Goal: Transaction & Acquisition: Book appointment/travel/reservation

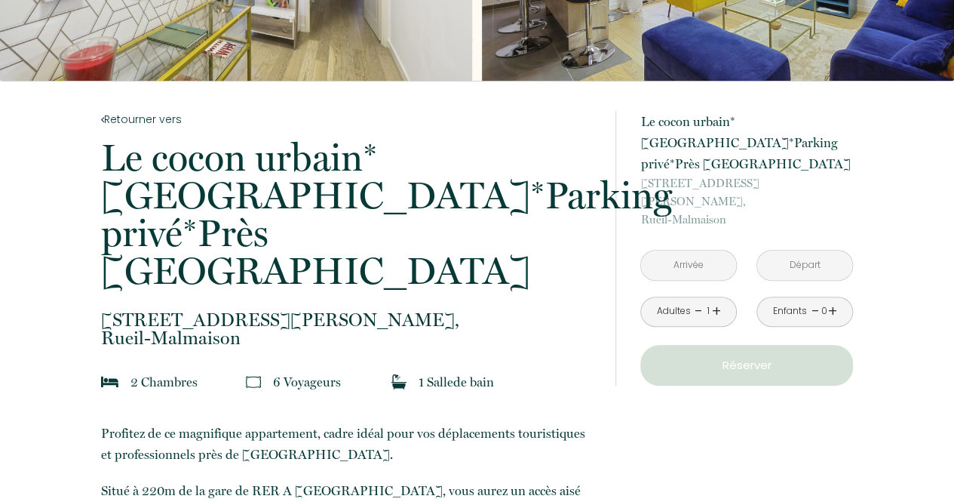
scroll to position [220, 0]
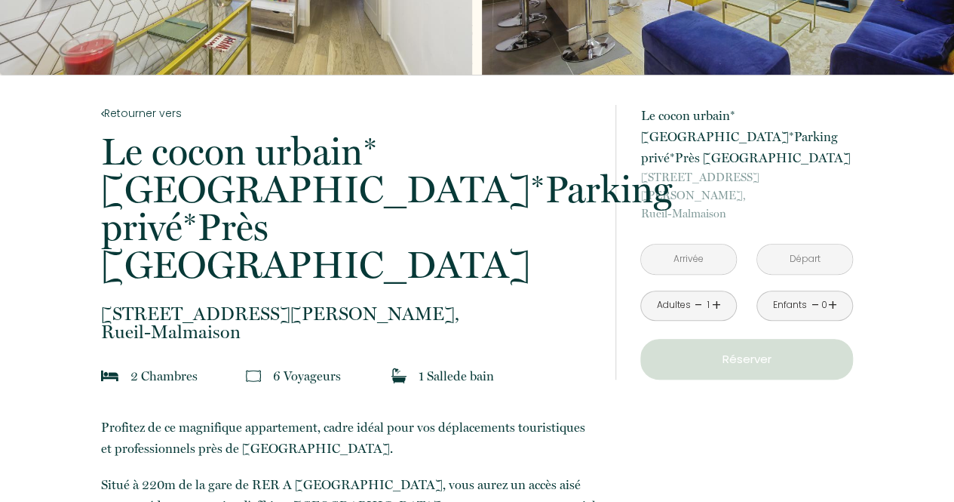
click at [721, 290] on div "Adultes - 1 +" at bounding box center [688, 305] width 97 height 30
click at [716, 293] on link "+" at bounding box center [716, 304] width 9 height 23
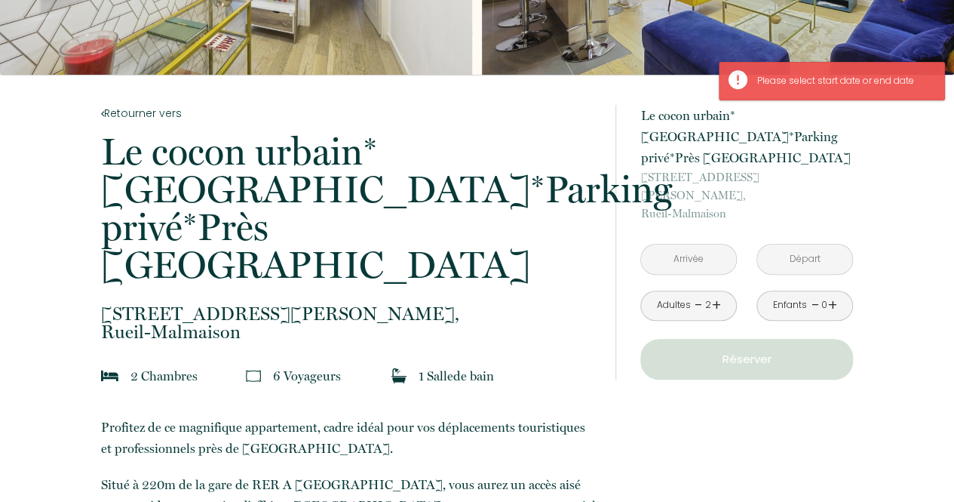
click at [697, 244] on input "text" at bounding box center [688, 258] width 95 height 29
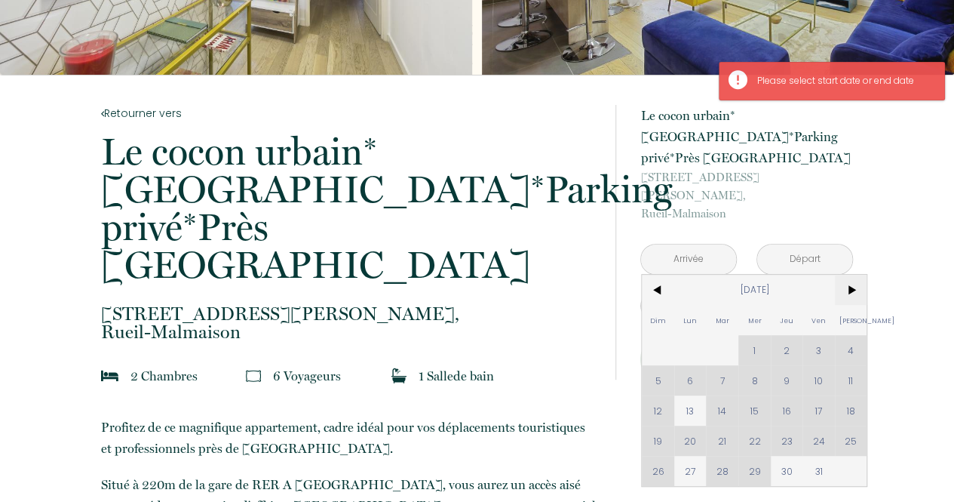
click at [846, 275] on span ">" at bounding box center [851, 290] width 32 height 30
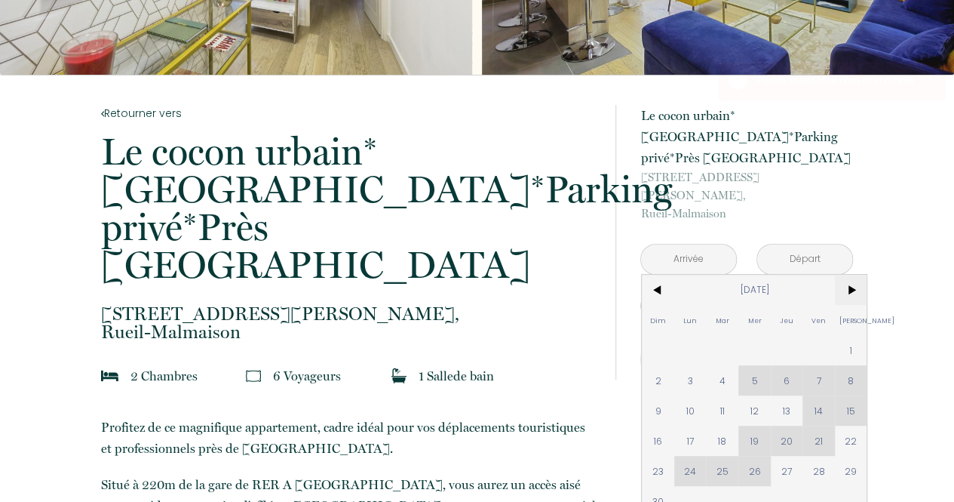
click at [846, 275] on span ">" at bounding box center [851, 290] width 32 height 30
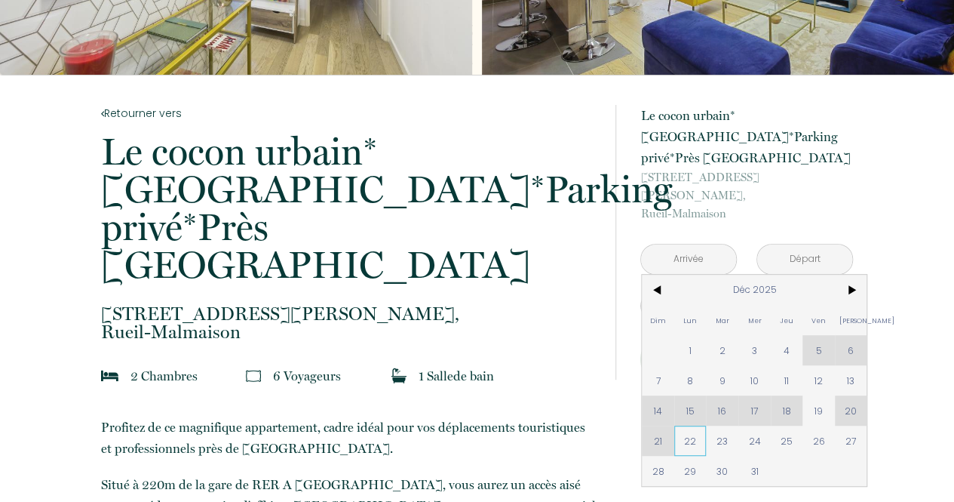
click at [682, 425] on span "22" at bounding box center [690, 440] width 32 height 30
type input "Lun 22 Déc 2025"
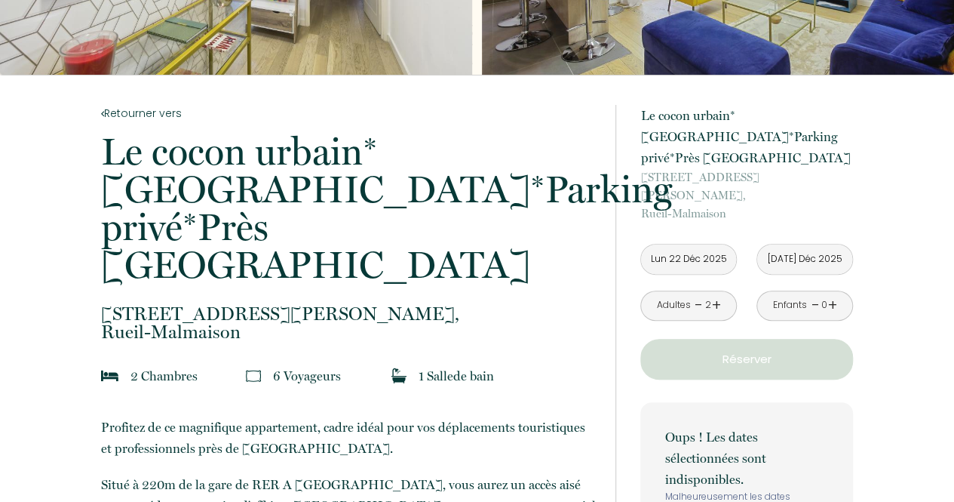
click at [837, 244] on input "[DATE] Déc 2025" at bounding box center [804, 258] width 95 height 29
click at [822, 244] on input "[DATE] Déc 2025" at bounding box center [804, 258] width 95 height 29
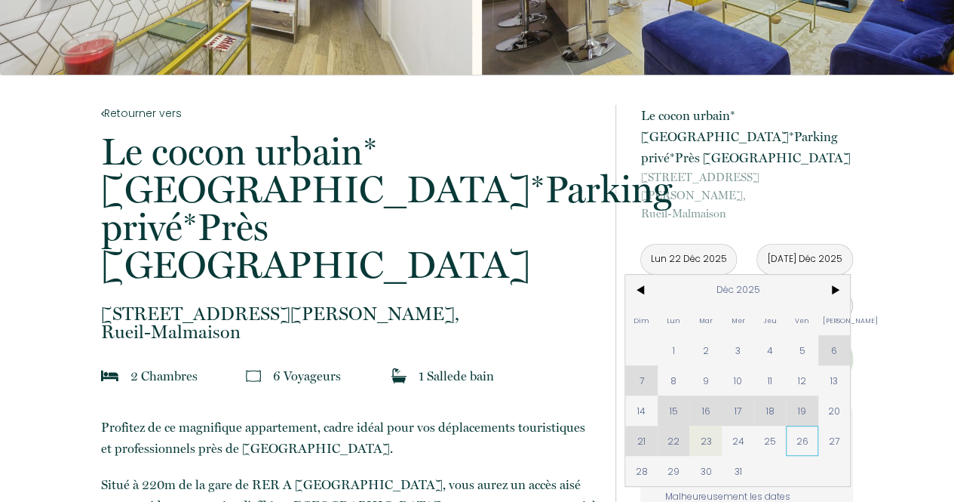
click at [797, 425] on span "26" at bounding box center [802, 440] width 32 height 30
type input "Ven 26 Déc 2025"
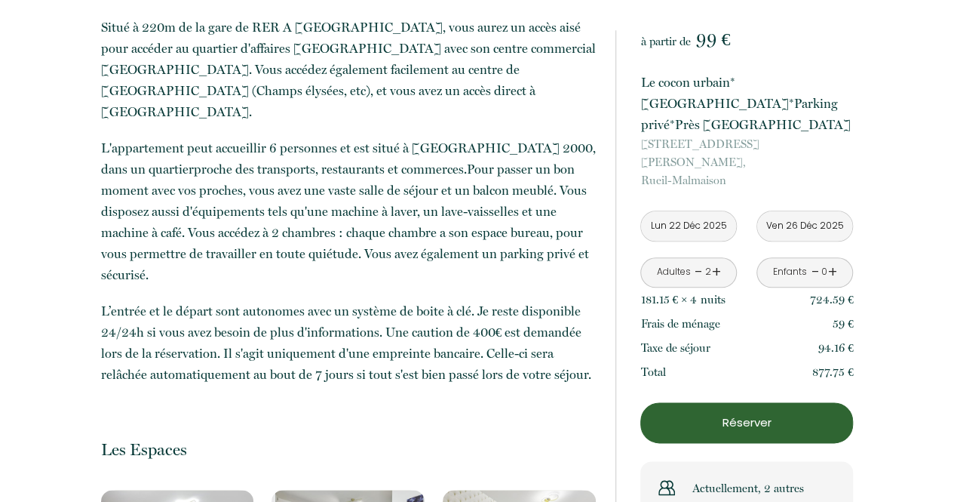
scroll to position [668, 0]
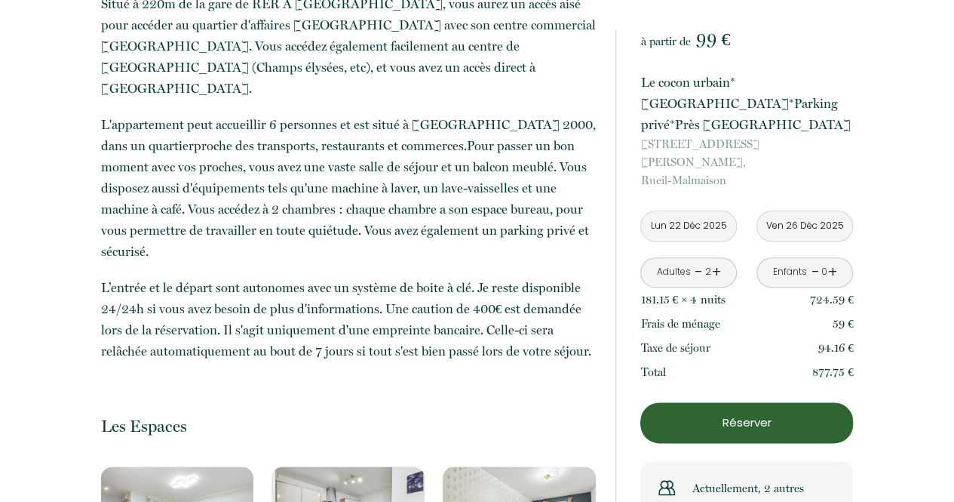
scroll to position [729, 0]
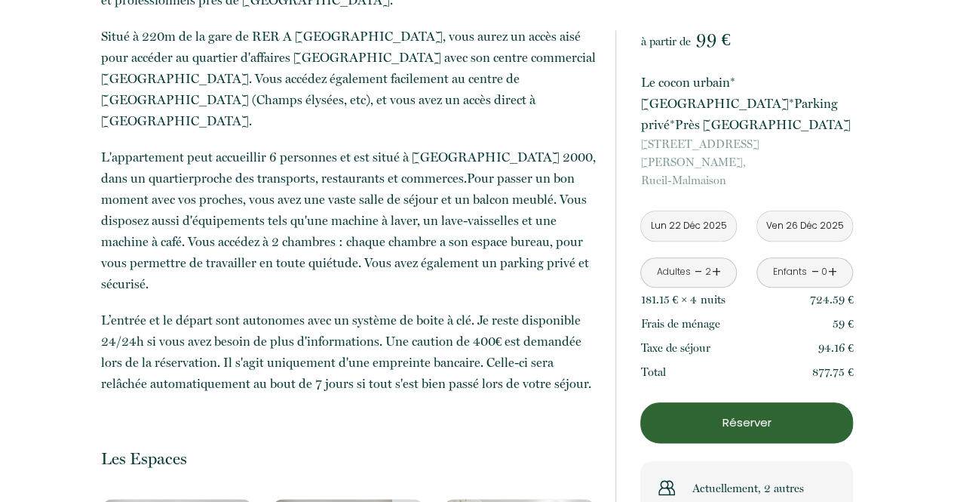
scroll to position [638, 0]
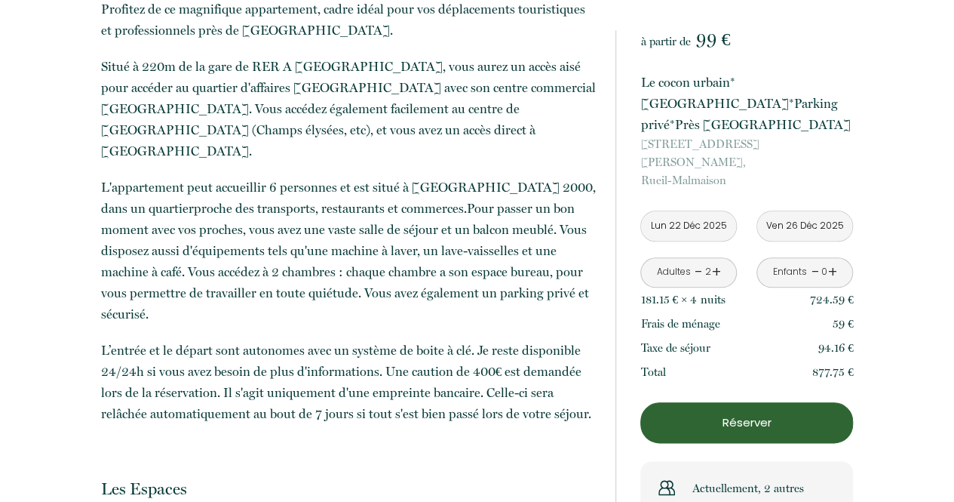
click at [693, 257] on div "Adultes - 2 +" at bounding box center [688, 272] width 97 height 30
click at [695, 260] on link "-" at bounding box center [699, 271] width 8 height 23
click at [720, 260] on link "+" at bounding box center [716, 271] width 9 height 23
click at [711, 211] on input "Lun 22 Déc 2025" at bounding box center [688, 225] width 95 height 29
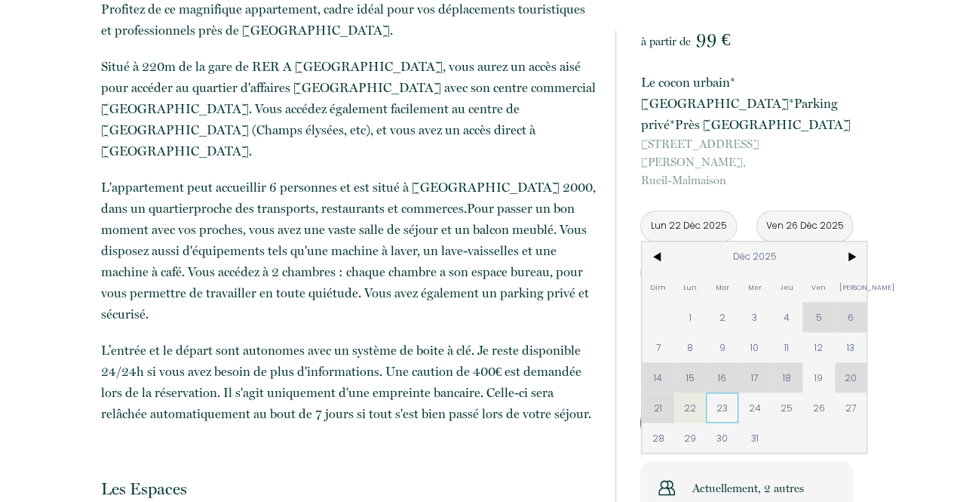
click at [725, 392] on span "23" at bounding box center [722, 407] width 32 height 30
type input "[DATE] Déc 2025"
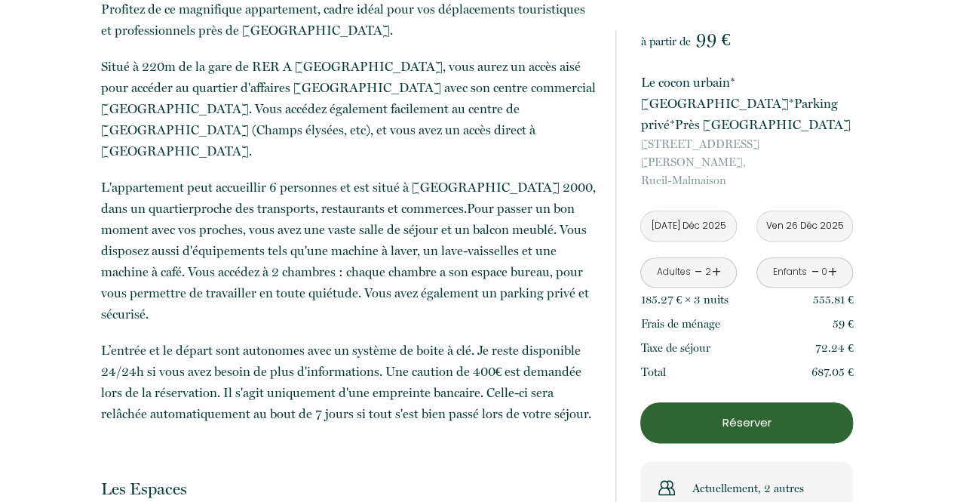
click at [720, 211] on input "[DATE] Déc 2025" at bounding box center [688, 225] width 95 height 29
click at [763, 413] on p "Réserver" at bounding box center [747, 422] width 202 height 18
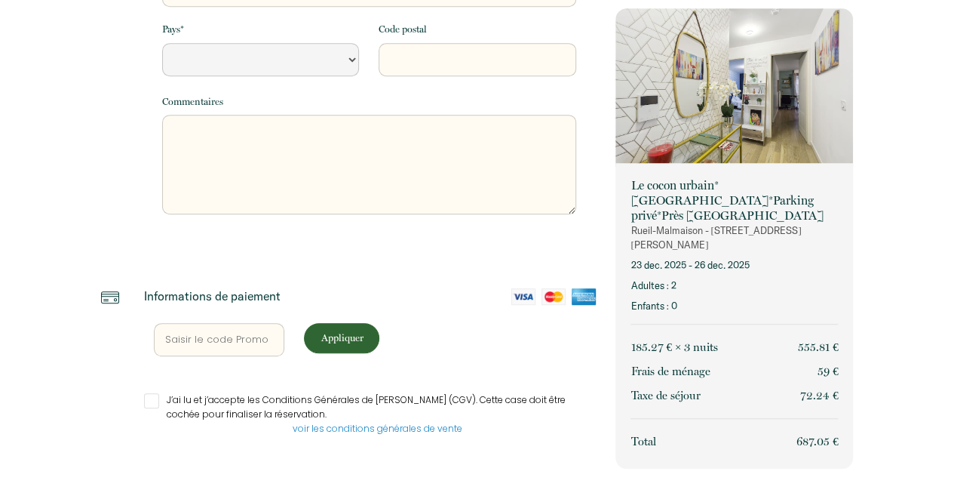
select select "Default select example"
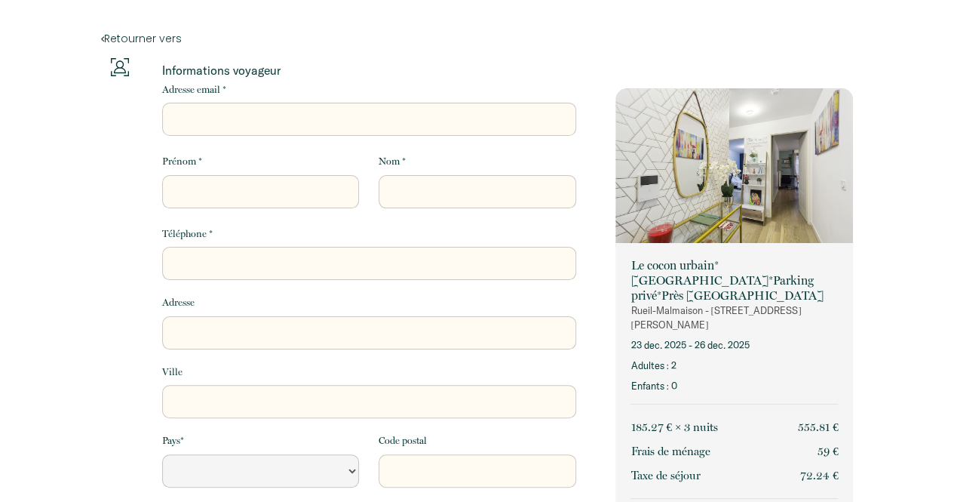
scroll to position [34, 0]
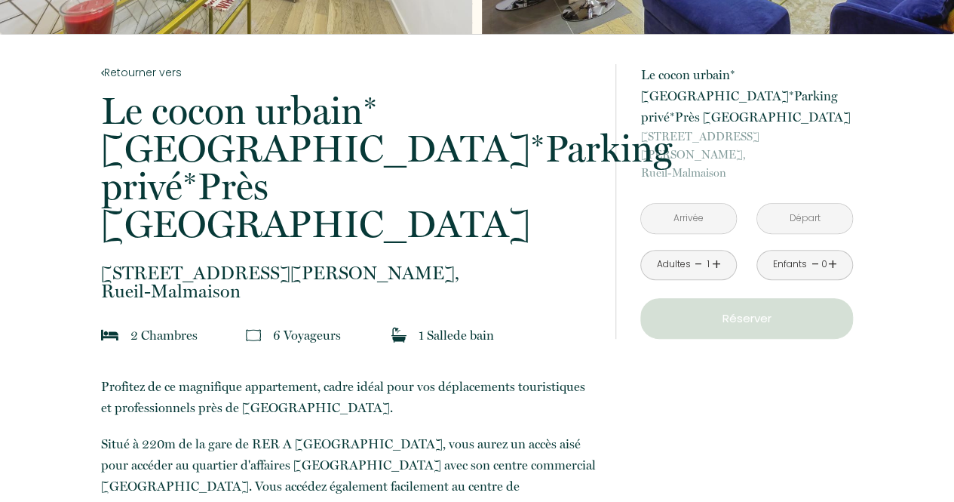
scroll to position [267, 0]
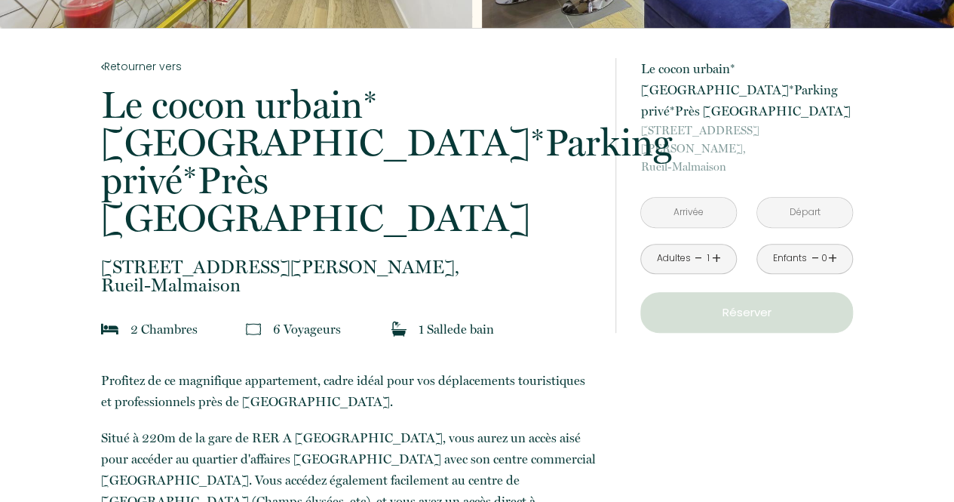
click at [706, 198] on input "text" at bounding box center [688, 212] width 95 height 29
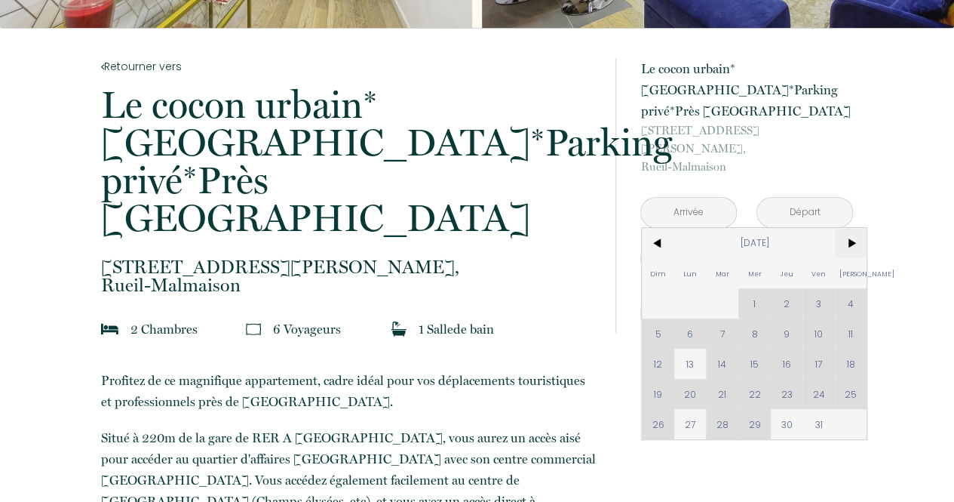
click at [848, 228] on span ">" at bounding box center [851, 243] width 32 height 30
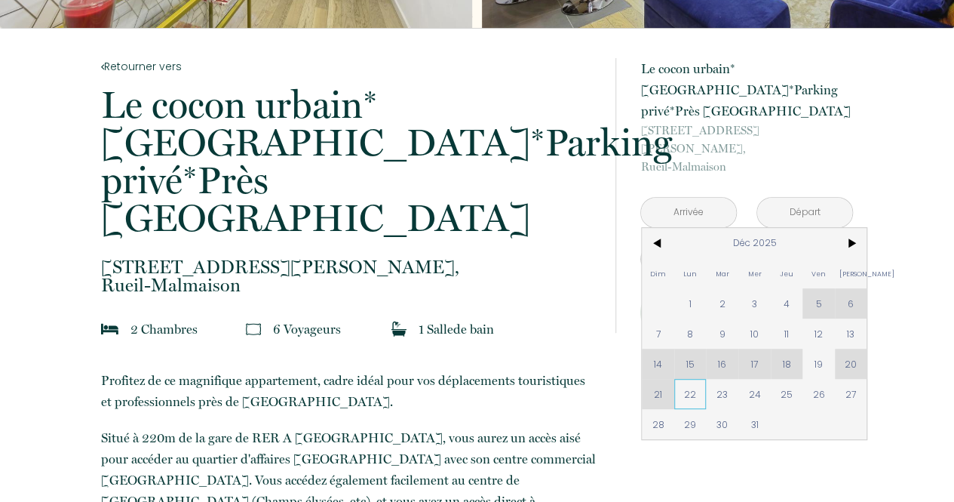
click at [697, 379] on span "22" at bounding box center [690, 394] width 32 height 30
type input "Lun 22 Déc 2025"
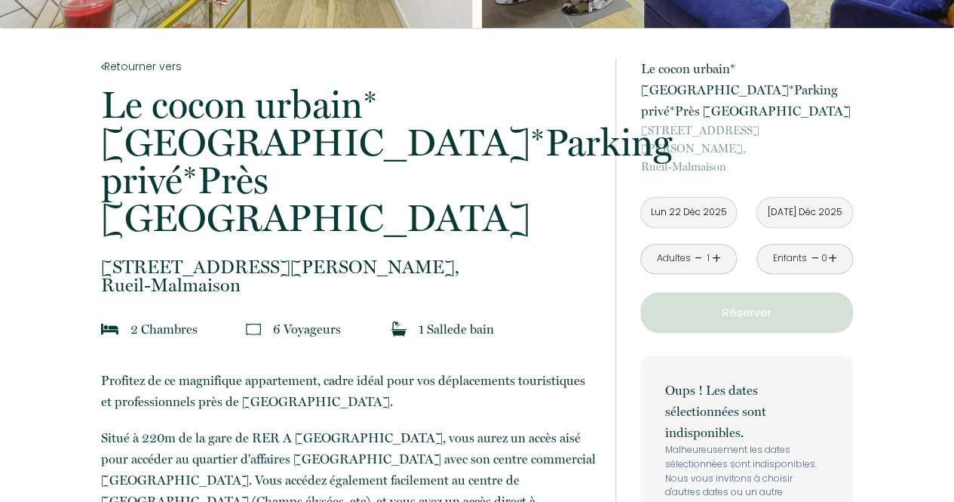
click at [824, 198] on input "[DATE] Déc 2025" at bounding box center [804, 212] width 95 height 29
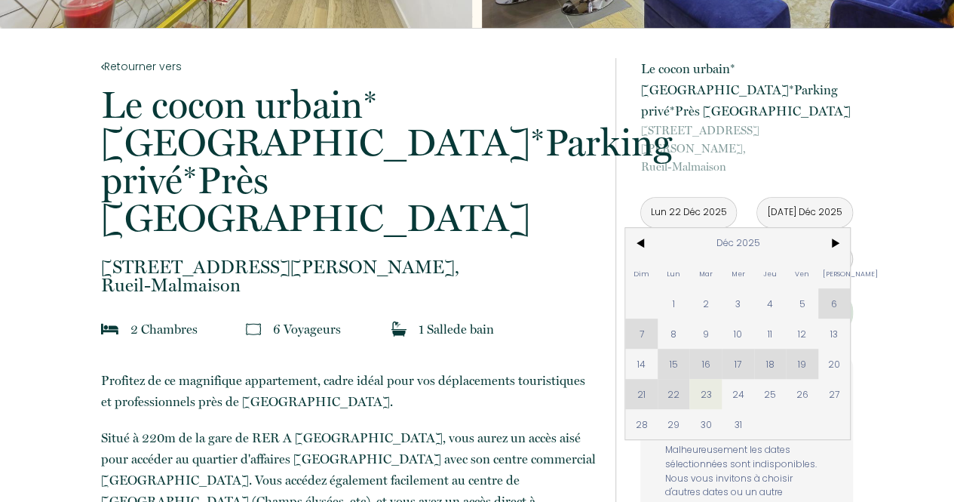
click at [818, 198] on input "[DATE] Déc 2025" at bounding box center [804, 212] width 95 height 29
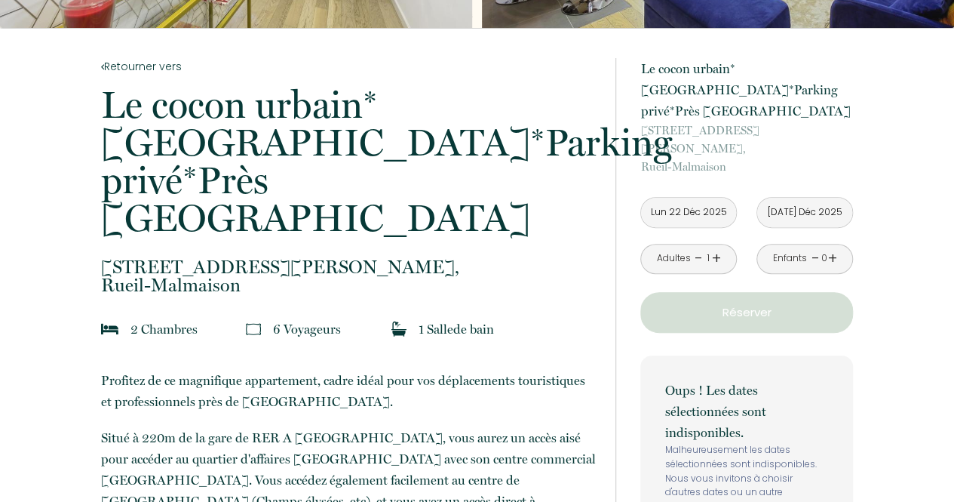
click at [818, 198] on input "[DATE] Déc 2025" at bounding box center [804, 212] width 95 height 29
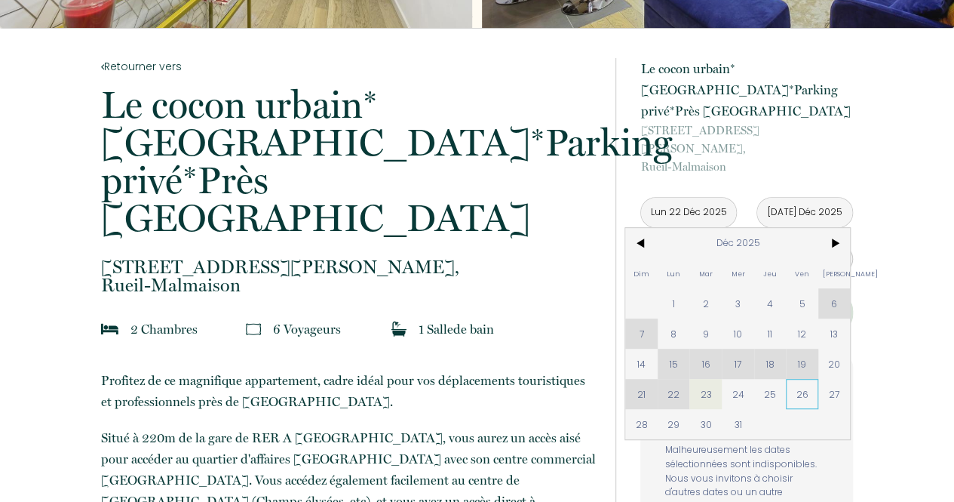
click at [795, 379] on span "26" at bounding box center [802, 394] width 32 height 30
type input "Ven 26 Déc 2025"
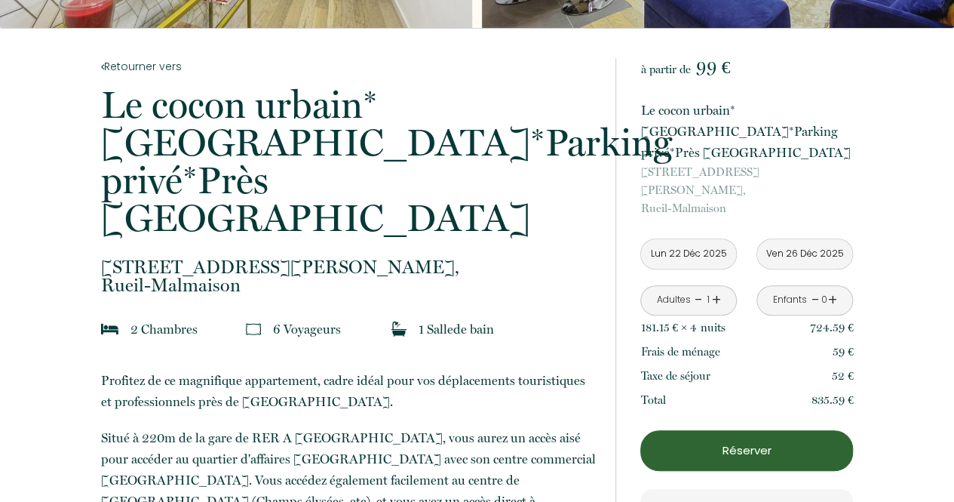
click at [718, 288] on link "+" at bounding box center [716, 299] width 9 height 23
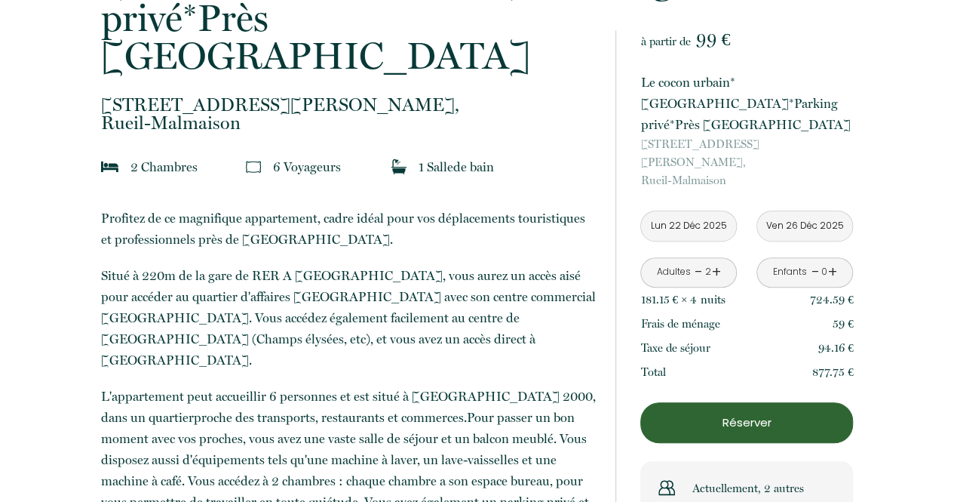
scroll to position [432, 0]
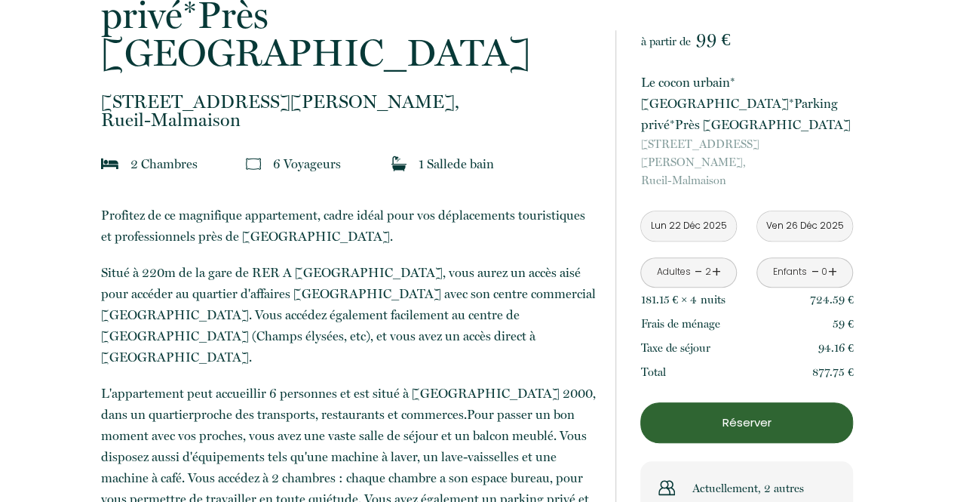
drag, startPoint x: 959, startPoint y: 143, endPoint x: 943, endPoint y: 108, distance: 38.1
click at [720, 211] on input "Lun 22 Déc 2025" at bounding box center [688, 225] width 95 height 29
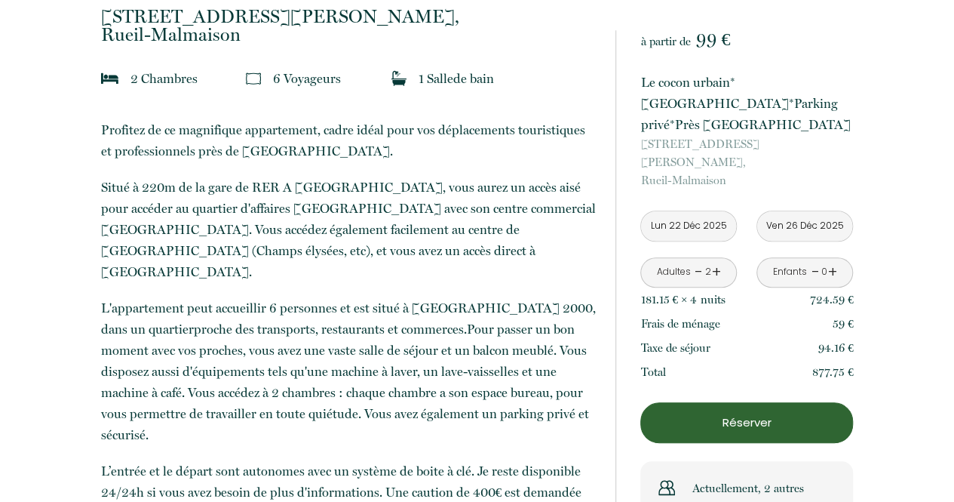
scroll to position [545, 0]
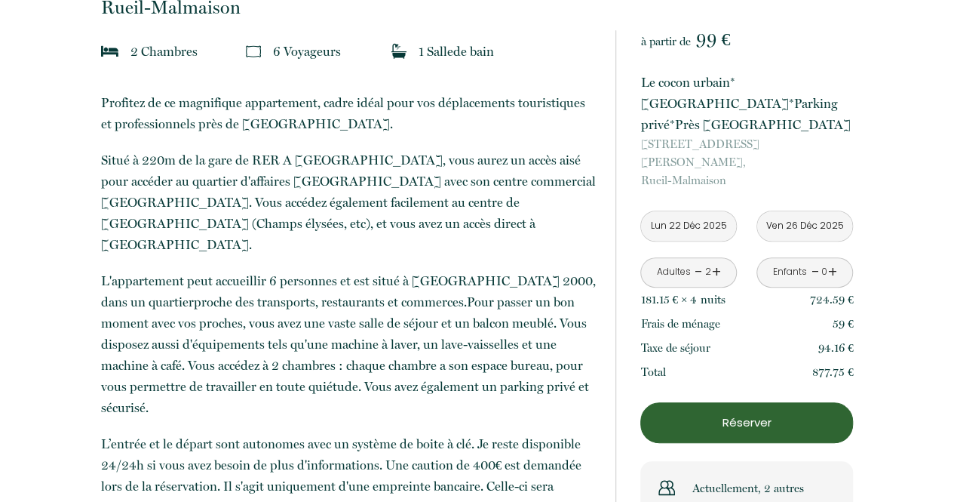
click at [715, 211] on input "Lun 22 Déc 2025" at bounding box center [688, 225] width 95 height 29
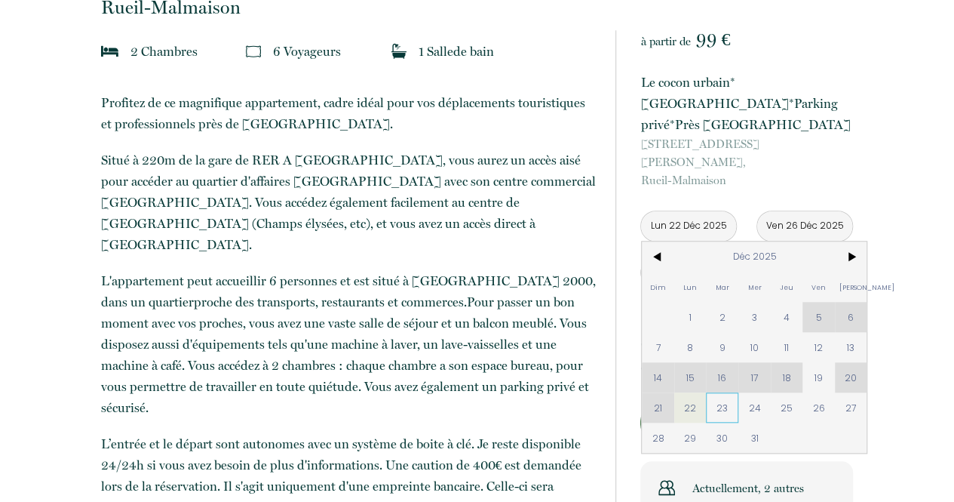
click at [712, 392] on span "23" at bounding box center [722, 407] width 32 height 30
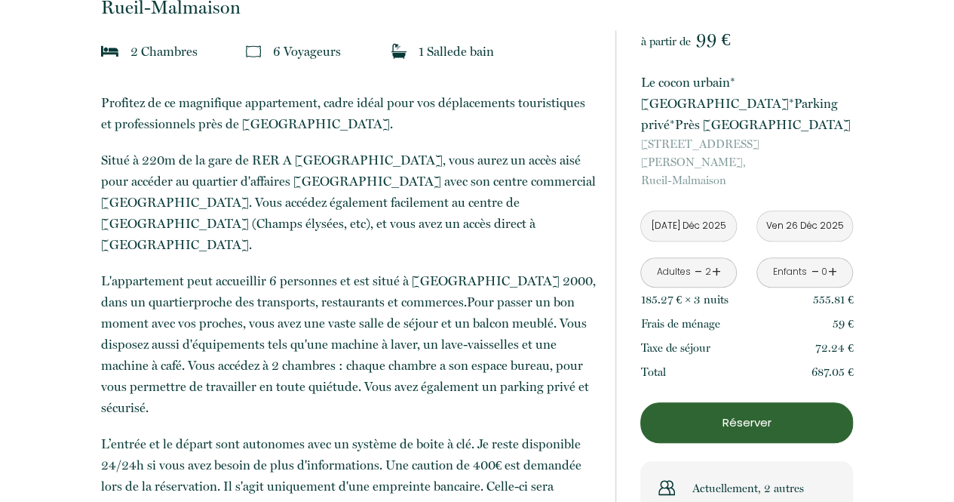
click at [694, 211] on input "[DATE] Déc 2025" at bounding box center [688, 225] width 95 height 29
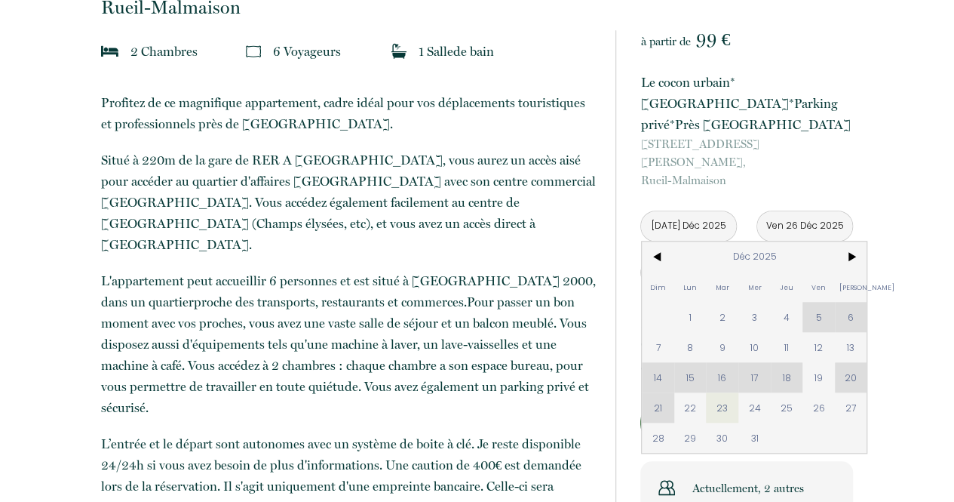
click at [709, 211] on input "[DATE] Déc 2025" at bounding box center [688, 225] width 95 height 29
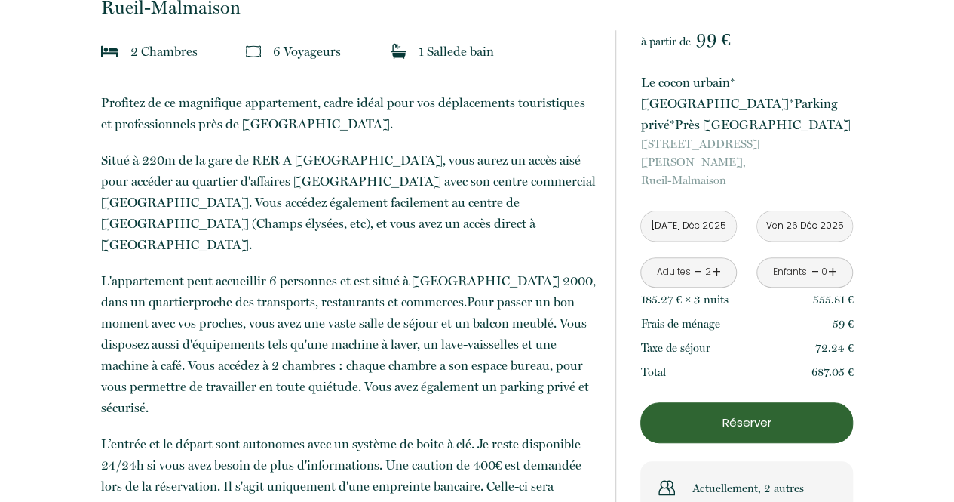
click at [709, 211] on input "[DATE] Déc 2025" at bounding box center [688, 225] width 95 height 29
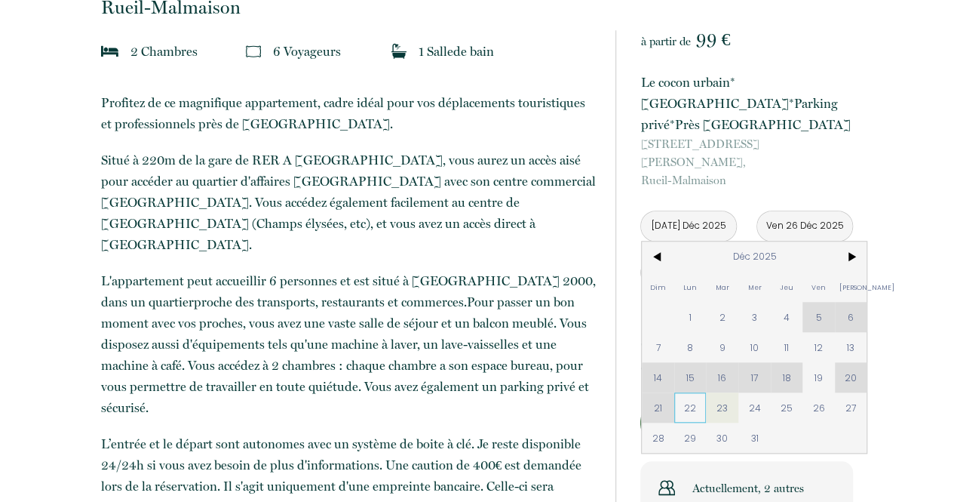
click at [690, 392] on span "22" at bounding box center [690, 407] width 32 height 30
type input "Lun 22 Déc 2025"
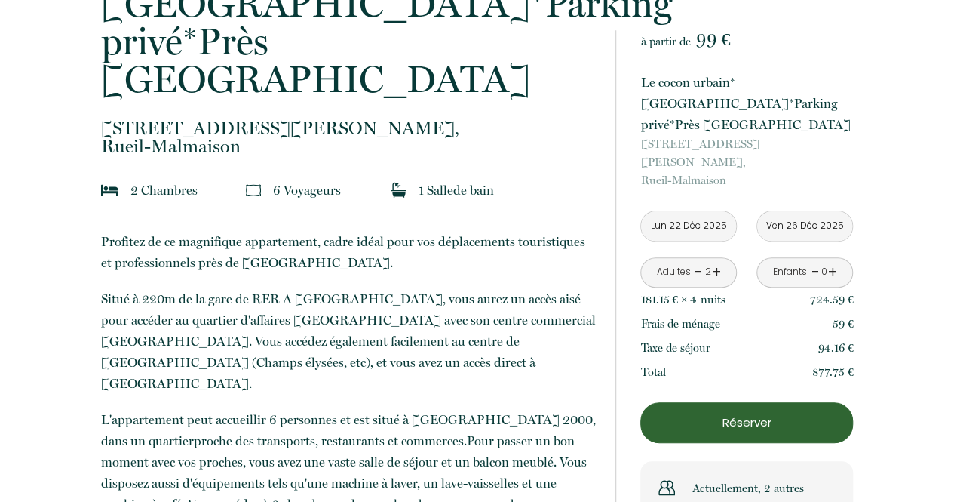
scroll to position [409, 0]
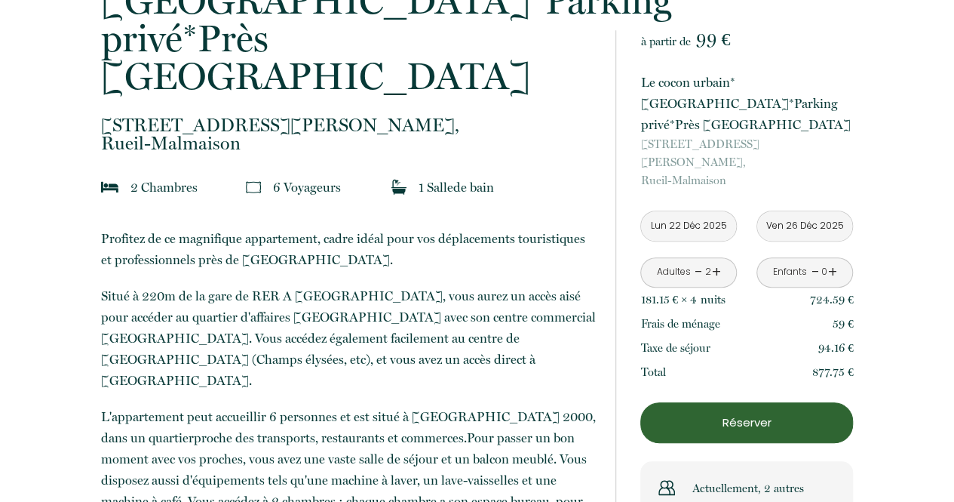
click at [721, 413] on p "Réserver" at bounding box center [747, 422] width 202 height 18
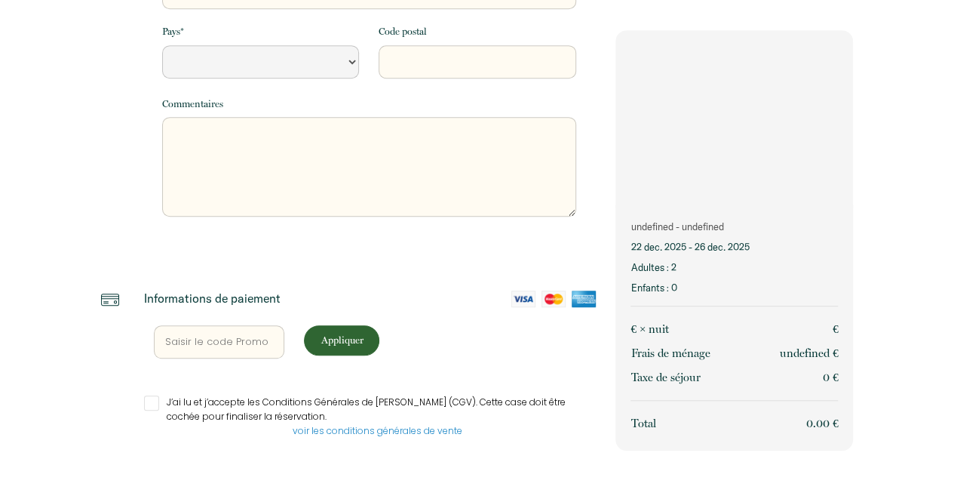
scroll to position [411, 0]
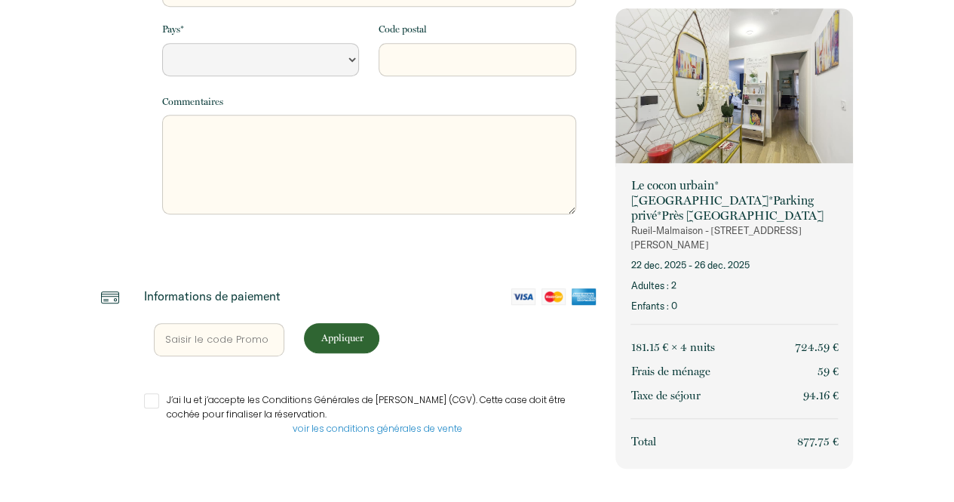
select select "Default select example"
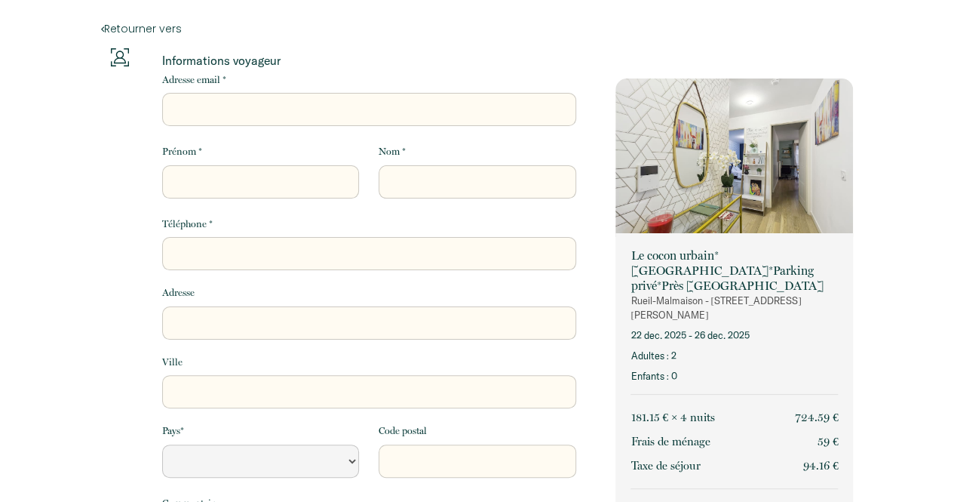
scroll to position [0, 0]
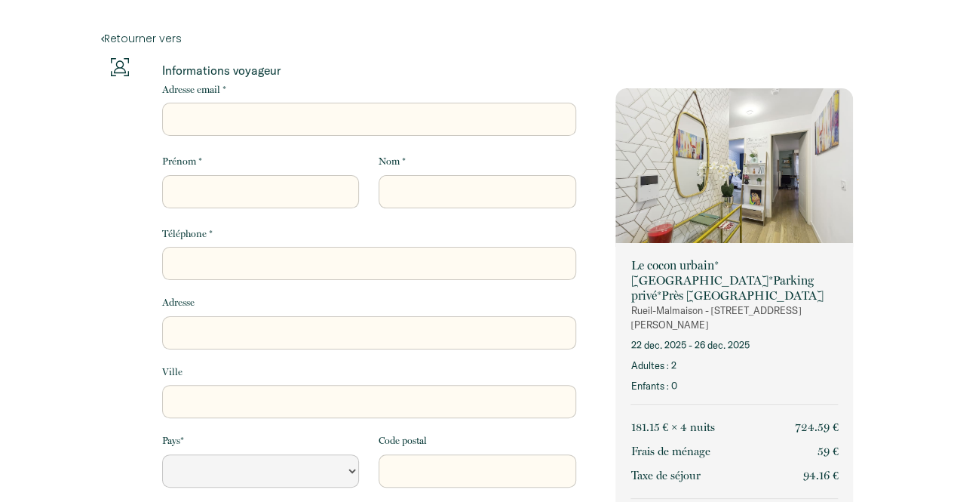
click at [228, 124] on input "Adresse email *" at bounding box center [369, 119] width 414 height 33
type input "b"
select select "Default select example"
type input "be"
select select "Default select example"
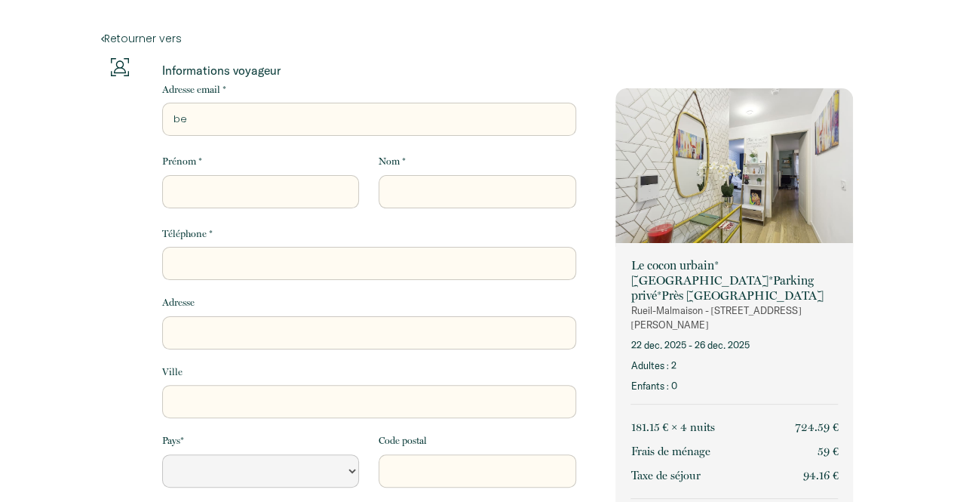
type input "ben"
select select "Default select example"
type input "bene"
select select "Default select example"
type input "bened"
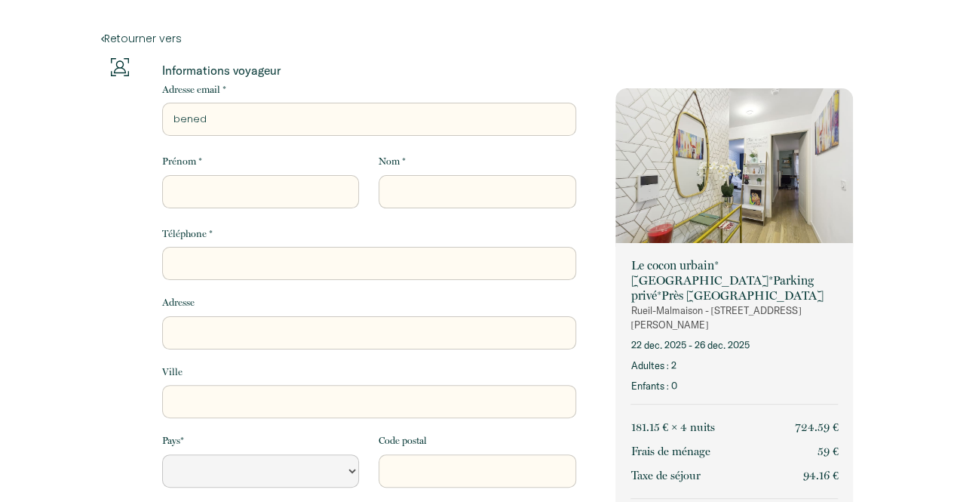
select select "Default select example"
type input "benedi"
select select "Default select example"
type input "benedic"
select select "Default select example"
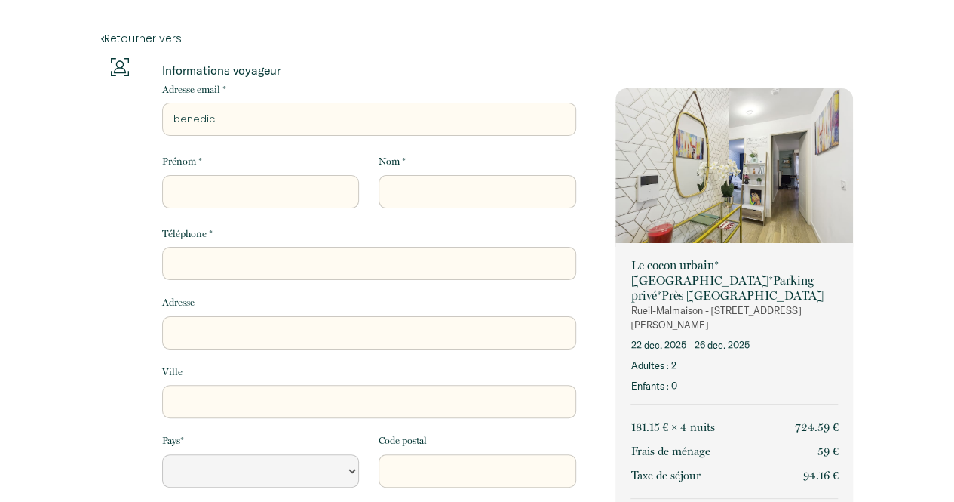
type input "benedict"
select select "Default select example"
type input "benedicte"
select select "Default select example"
type input "benedicte."
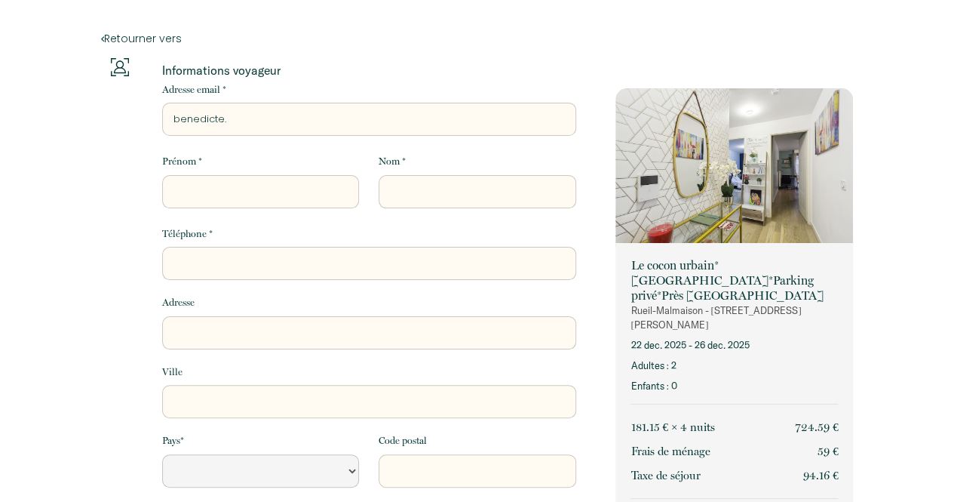
select select "Default select example"
type input "benedicte.p"
select select "Default select example"
type input "[DOMAIN_NAME]"
select select "Default select example"
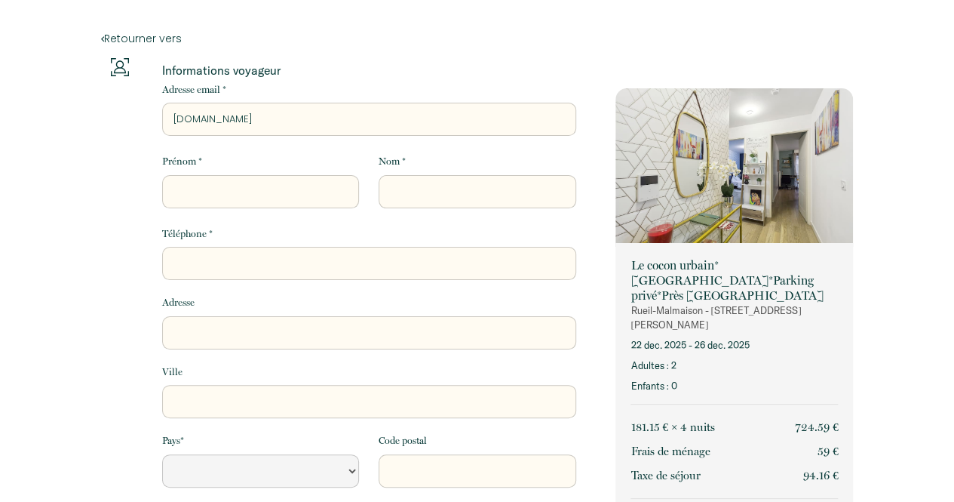
type input "benedicte.pal"
select select "Default select example"
type input "benedicte.pall"
select select "Default select example"
type input "benedicte.pally"
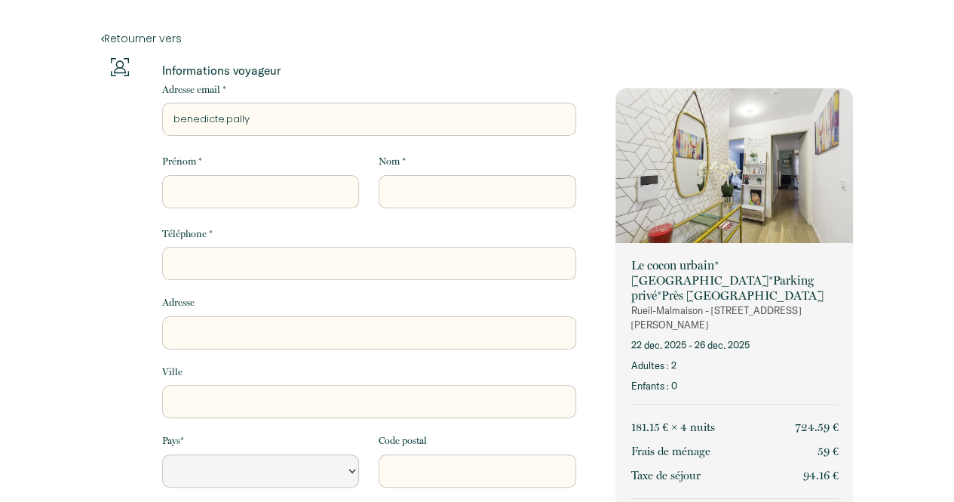
select select "Default select example"
type input "benedicte.pally@"
select select "Default select example"
type input "benedicte.pally@g"
select select "Default select example"
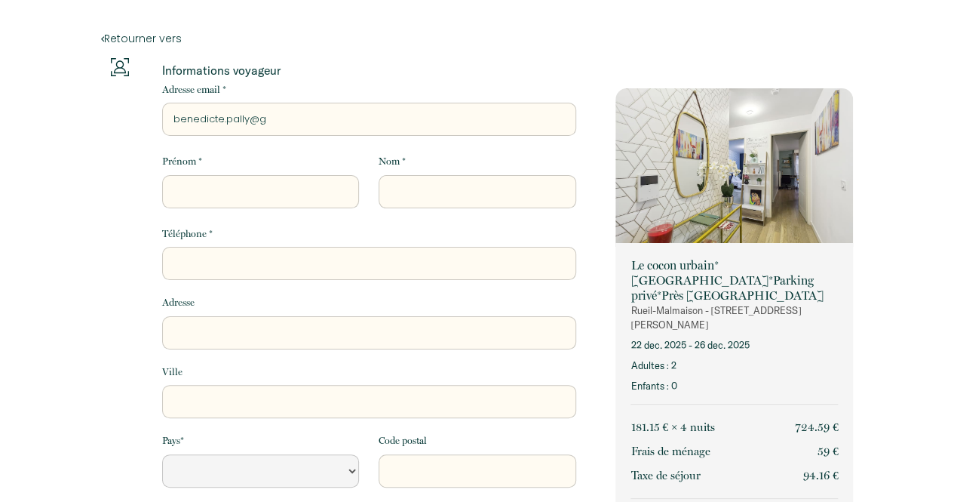
type input "benedicte.pally@gm"
select select "Default select example"
type input "benedicte.pally@gma"
select select "Default select example"
type input "benedicte.pally@gmai"
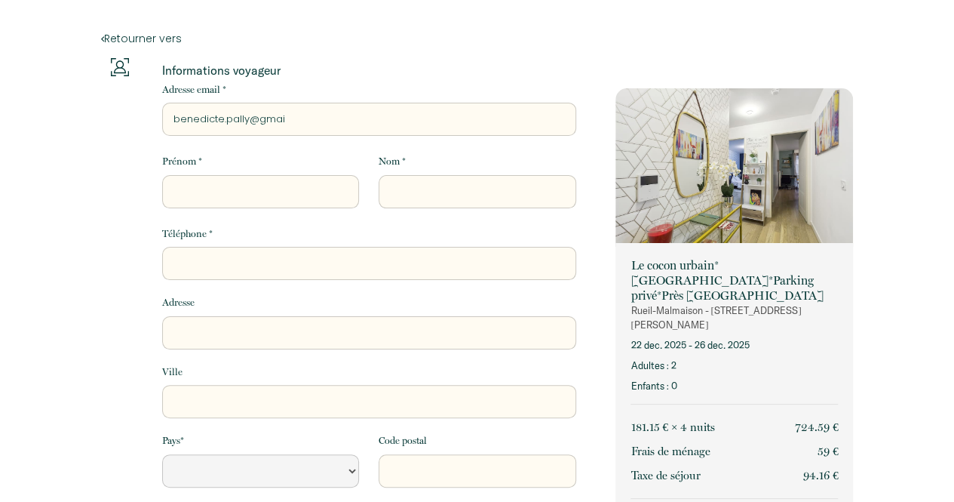
select select "Default select example"
type input "[EMAIL_ADDRESS]"
select select "Default select example"
type input "[EMAIL_ADDRESS]."
select select "Default select example"
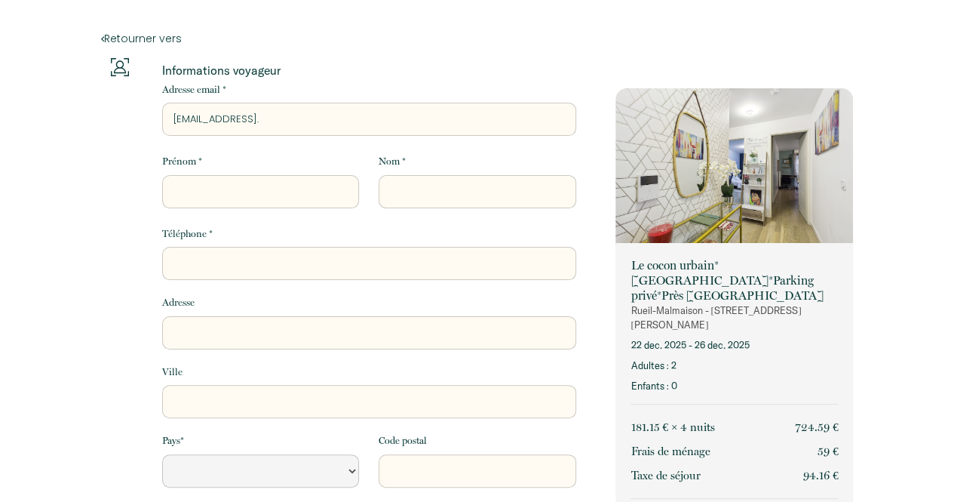
type input "benedicte.pally@gmail.c"
select select "Default select example"
type input "[EMAIL_ADDRESS][DOMAIN_NAME]"
select select "Default select example"
type input "[EMAIL_ADDRESS][DOMAIN_NAME]"
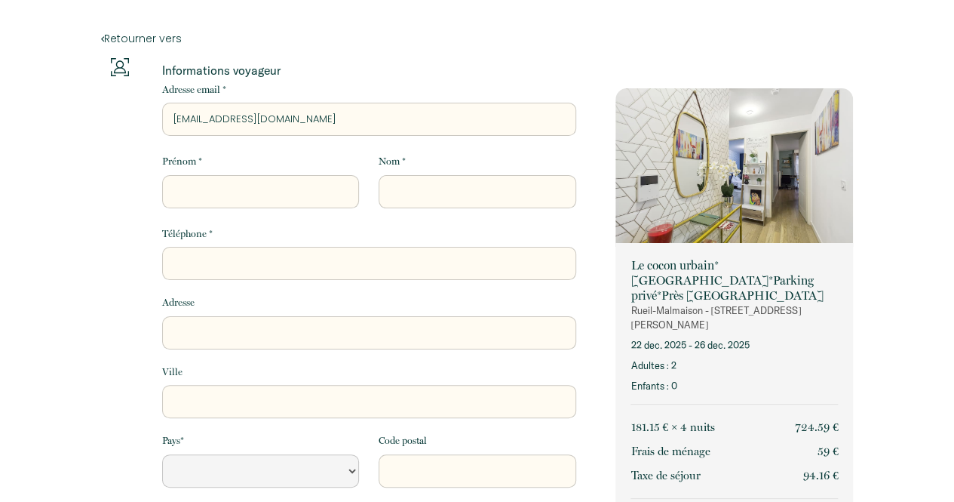
select select "Default select example"
type input "[EMAIL_ADDRESS][DOMAIN_NAME]"
click at [213, 195] on input "Prénom *" at bounding box center [260, 191] width 197 height 33
type input "B"
select select "Default select example"
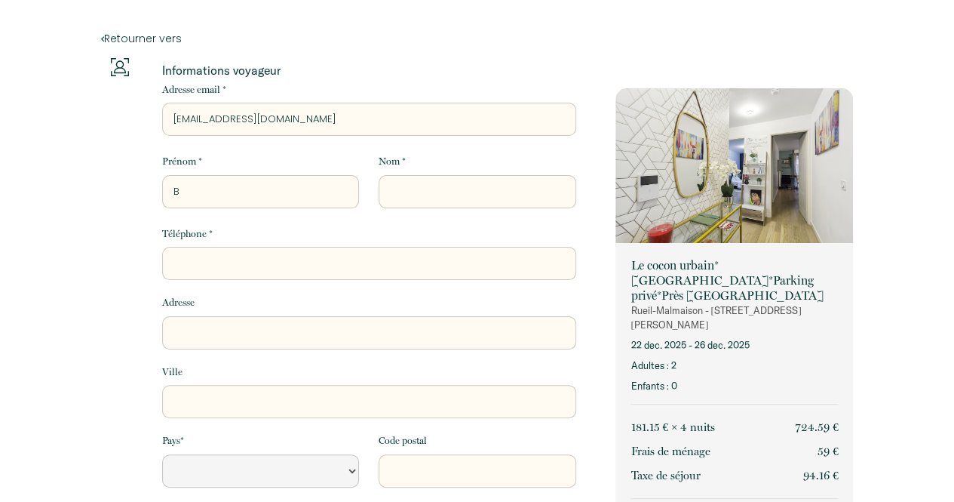
type input "Bé"
select select "Default select example"
type input "Bén"
select select "Default select example"
type input "Béné"
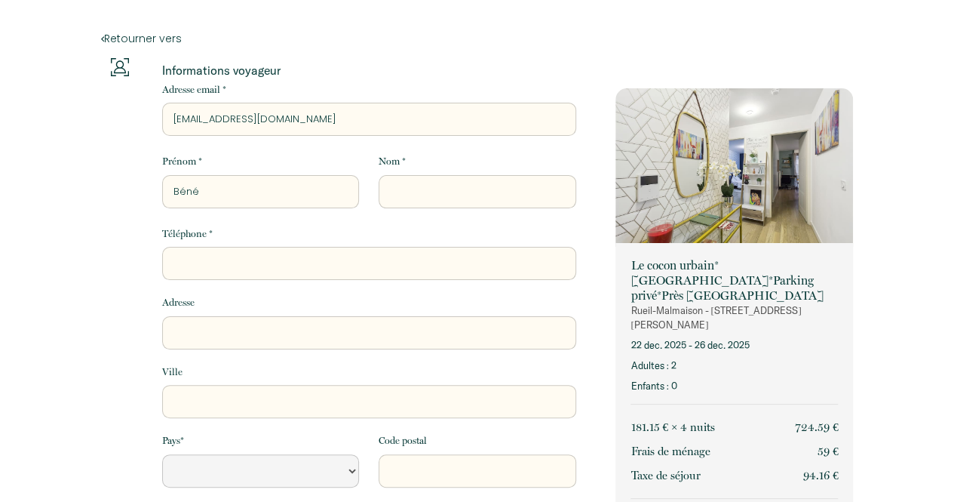
select select "Default select example"
type input "Bénéd"
select select "Default select example"
type input "Bénédi"
select select "Default select example"
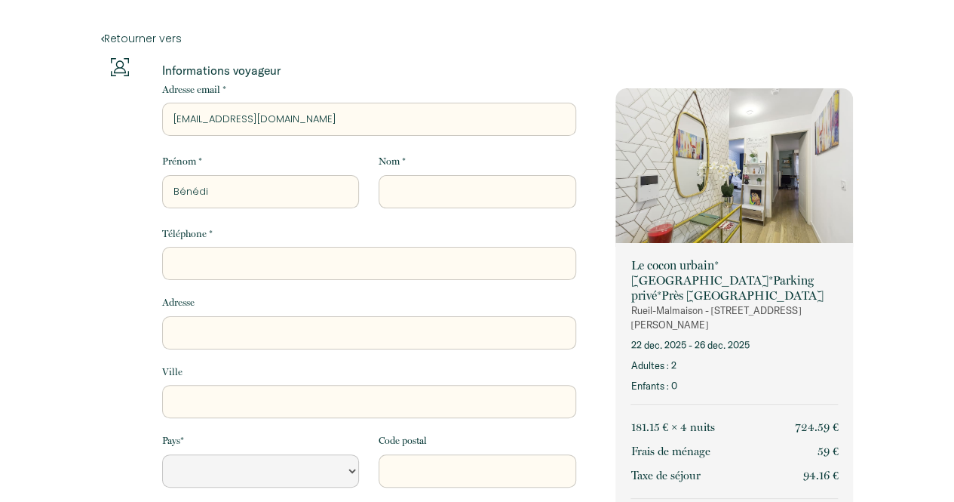
type input "Bénédic"
select select "Default select example"
type input "Bénédict"
select select "Default select example"
type input "Bénédicte"
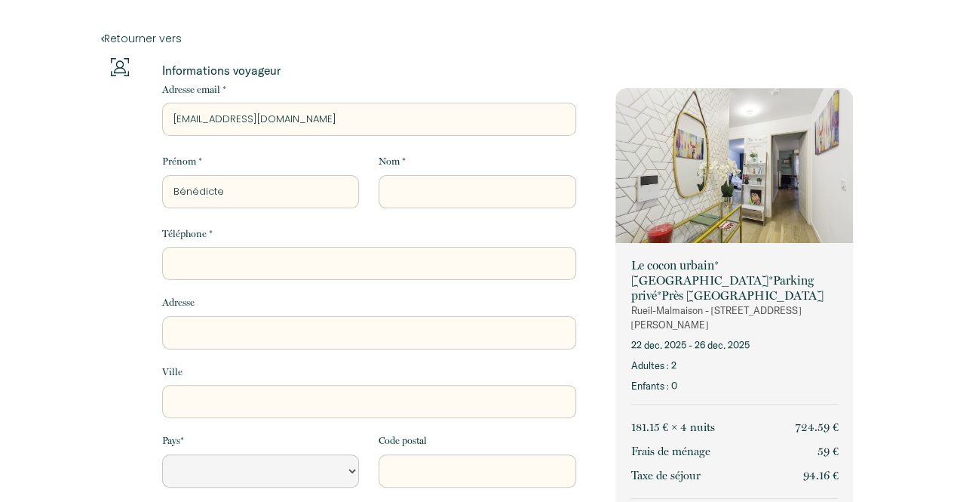
select select "Default select example"
type input "Bénédicte"
click at [398, 195] on input "Nom *" at bounding box center [477, 191] width 197 height 33
type input "P"
select select "Default select example"
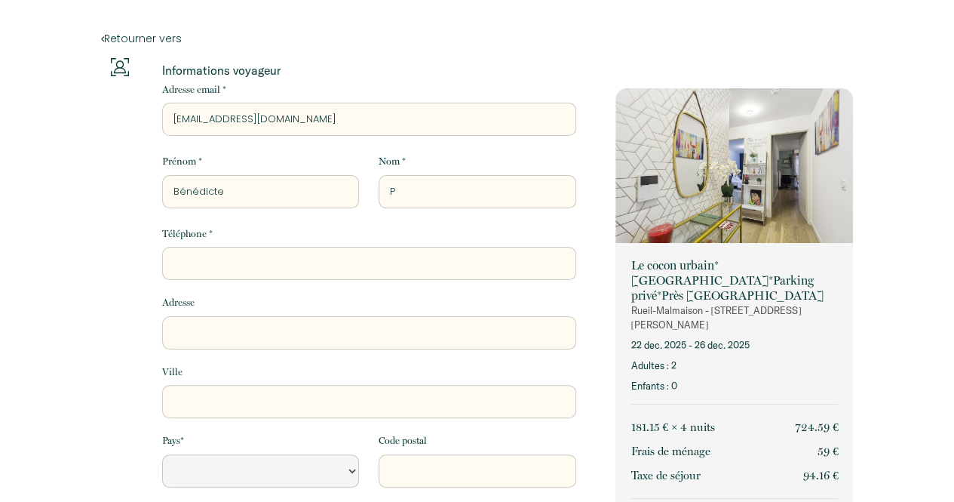
type input "Pa"
select select "Default select example"
type input "Pal"
select select "Default select example"
type input "Pall"
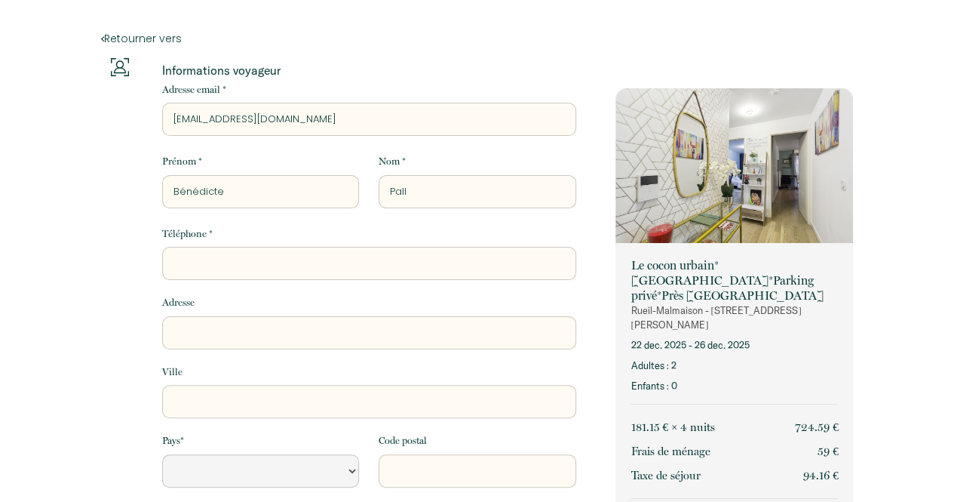
select select "Default select example"
type input "Pally"
select select "Default select example"
type input "Pally"
click at [346, 257] on input "Téléphone *" at bounding box center [369, 263] width 414 height 33
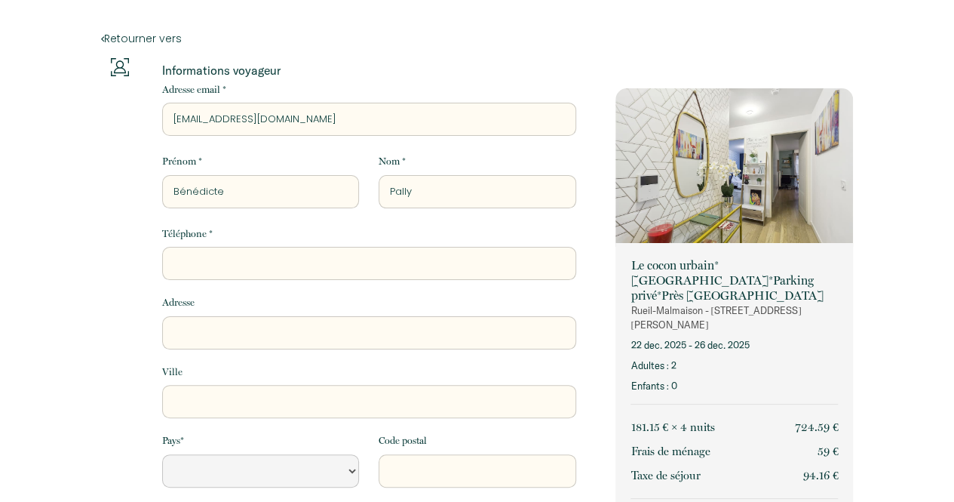
type input "0"
select select "Default select example"
type input "06"
select select "Default select example"
type input "061"
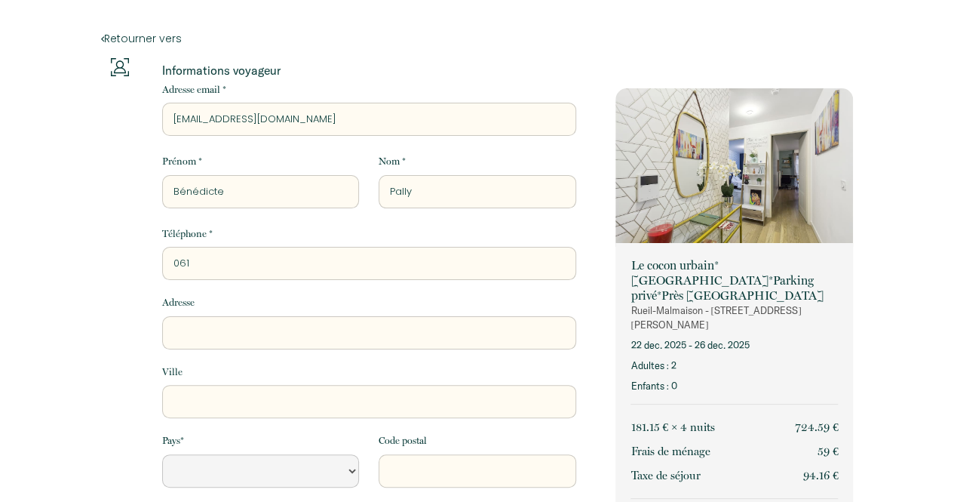
select select "Default select example"
type input "0611"
select select "Default select example"
type input "06117"
select select "Default select example"
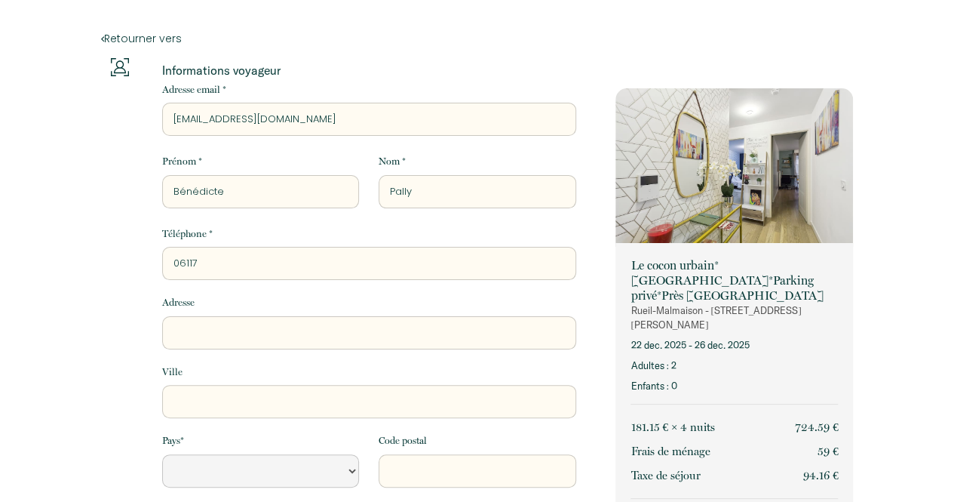
type input "061174"
select select "Default select example"
type input "0611747"
select select "Default select example"
type input "06117478"
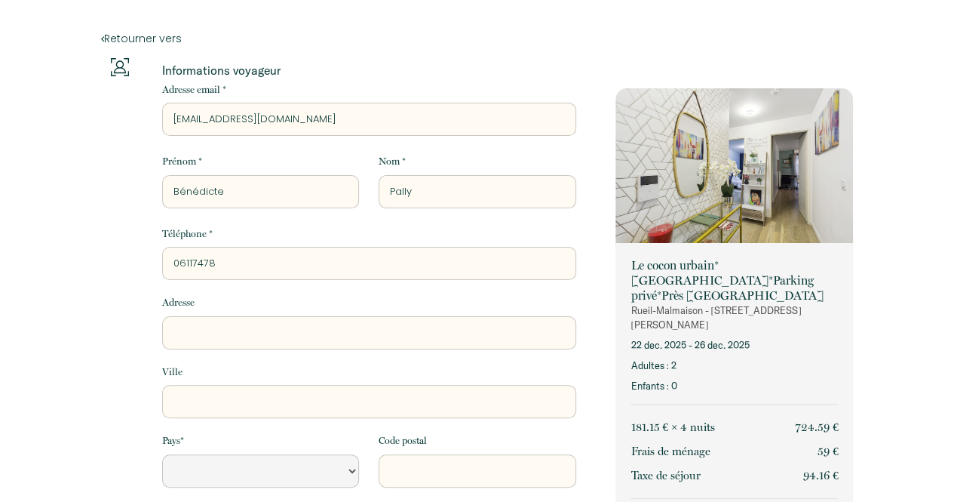
select select "Default select example"
type input "061174785"
select select "Default select example"
type input "0611747857"
select select "Default select example"
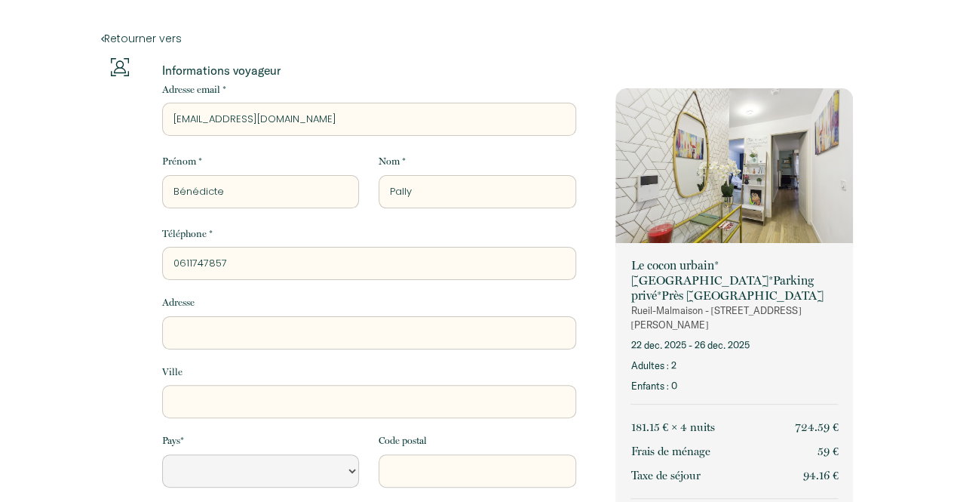
type input "0611747857"
click at [224, 330] on input "Adresse" at bounding box center [369, 332] width 414 height 33
type input "1"
select select "Default select example"
type input "13"
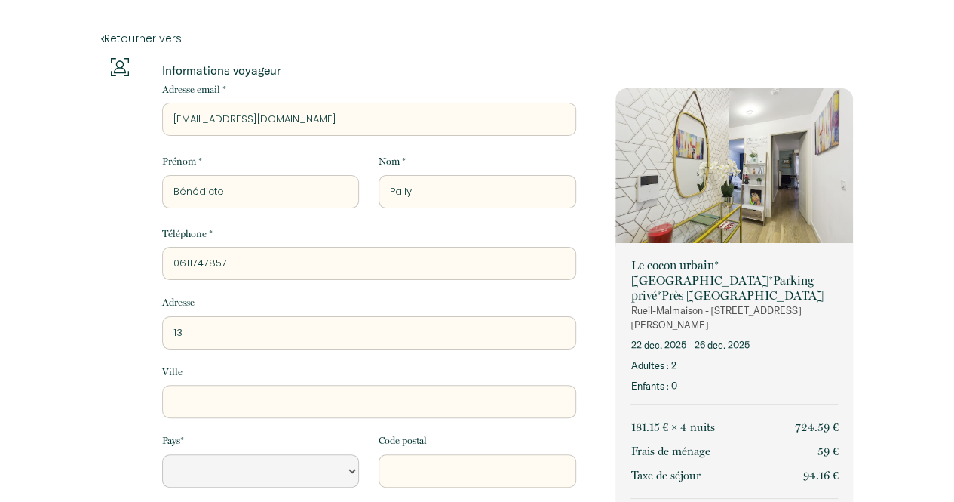
select select "Default select example"
type input "13"
select select "Default select example"
type input "13 R"
select select "Default select example"
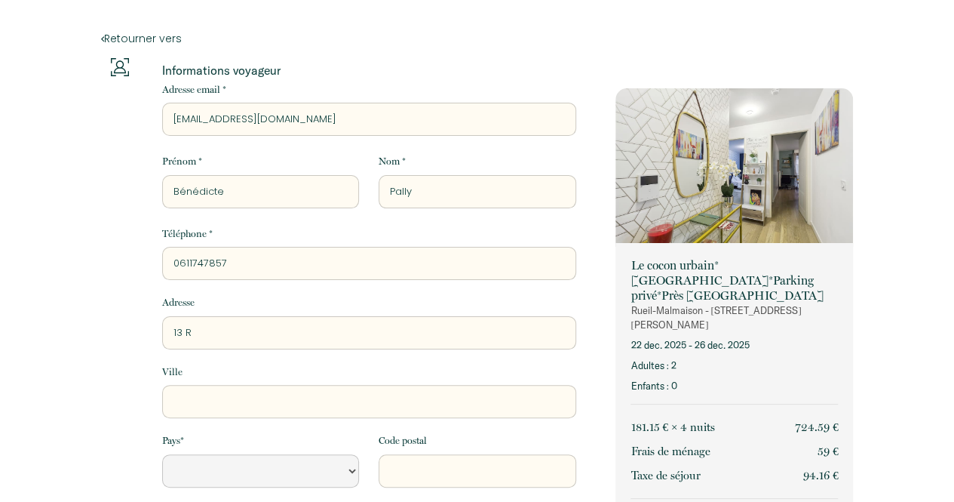
type input "13 RU"
select select "Default select example"
type input "13 RUE"
select select "Default select example"
type input "13 RUE"
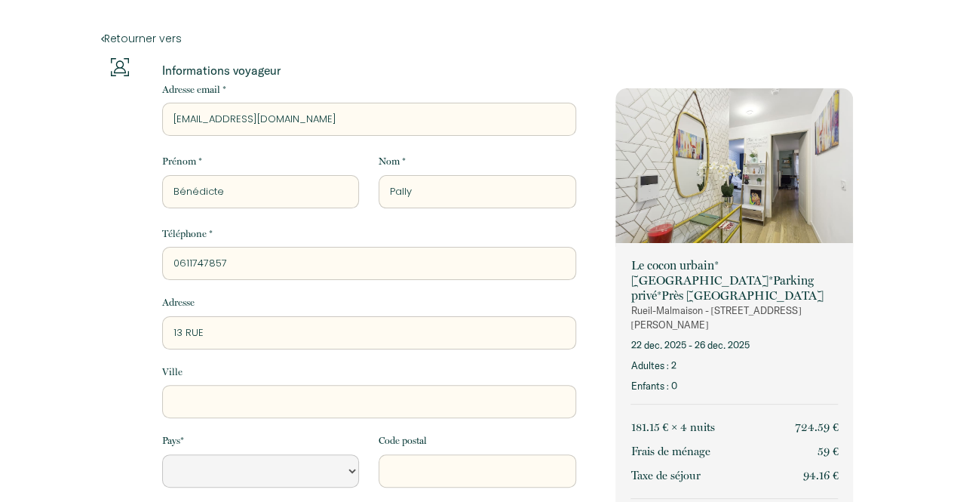
select select "Default select example"
type input "[STREET_ADDRESS]"
select select "Default select example"
type input "[STREET_ADDRESS]"
select select "Default select example"
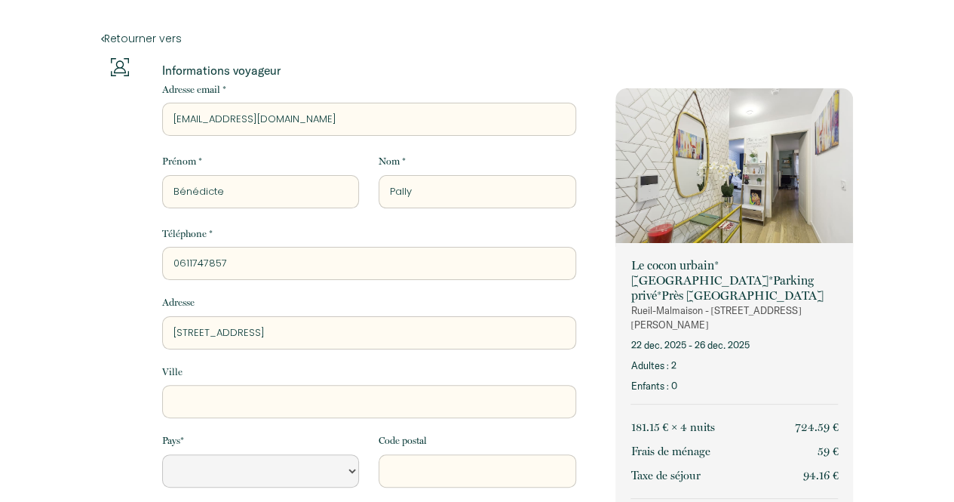
type input "[STREET_ADDRESS]"
select select "Default select example"
type input "[STREET_ADDRESS]"
select select "Default select example"
type input "[STREET_ADDRESS]"
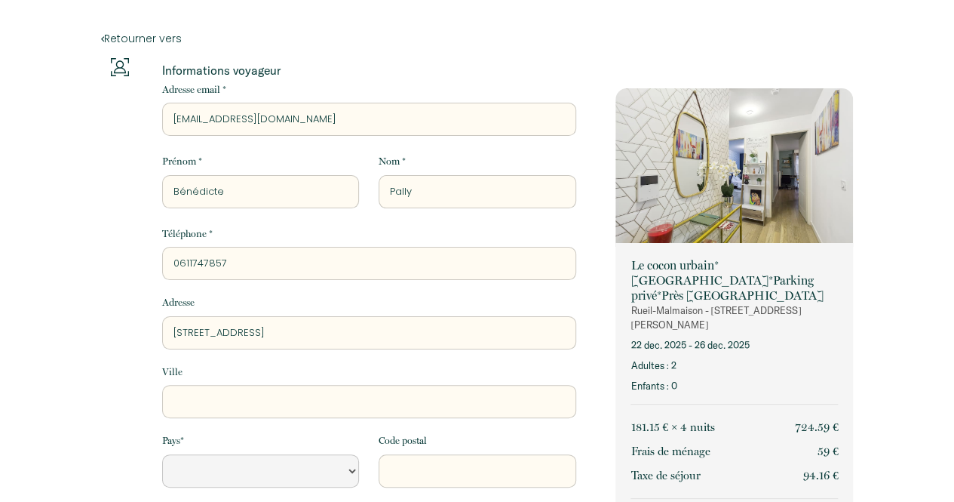
select select "Default select example"
type input "[STREET_ADDRESS]"
select select "Default select example"
type input "[STREET_ADDRESS]"
select select "Default select example"
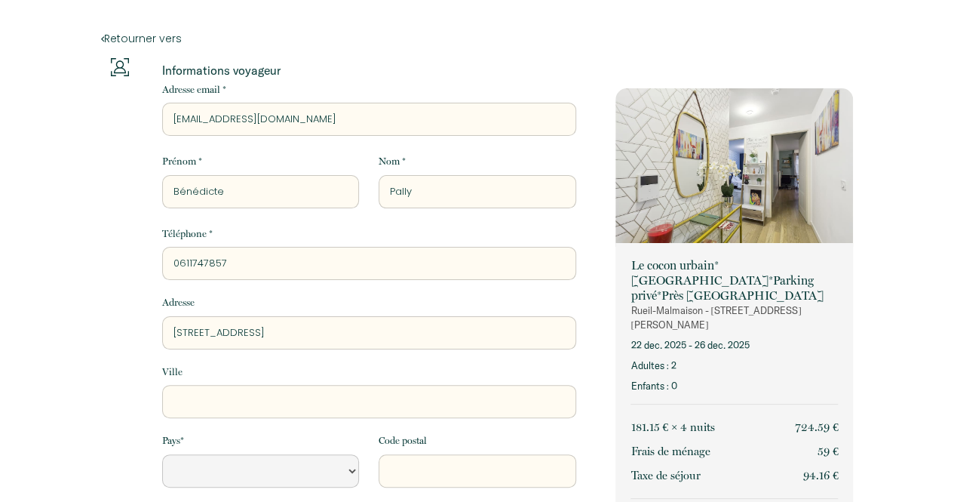
type input "[STREET_ADDRESS][PERSON_NAME]"
select select "Default select example"
type input "[STREET_ADDRESS][PERSON_NAME]"
select select "Default select example"
type input "[STREET_ADDRESS][PERSON_NAME]"
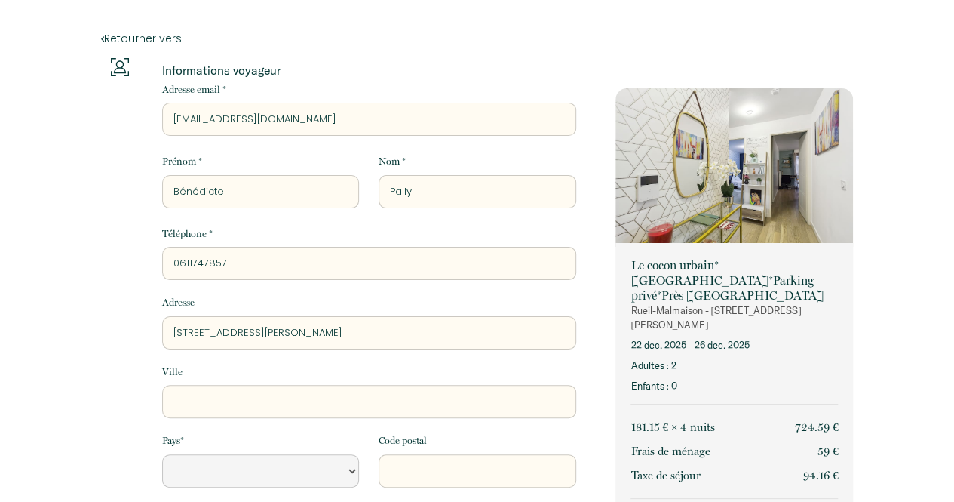
select select "Default select example"
type input "[STREET_ADDRESS][PERSON_NAME]"
select select "Default select example"
type input "[STREET_ADDRESS][PERSON_NAME]"
select select "Default select example"
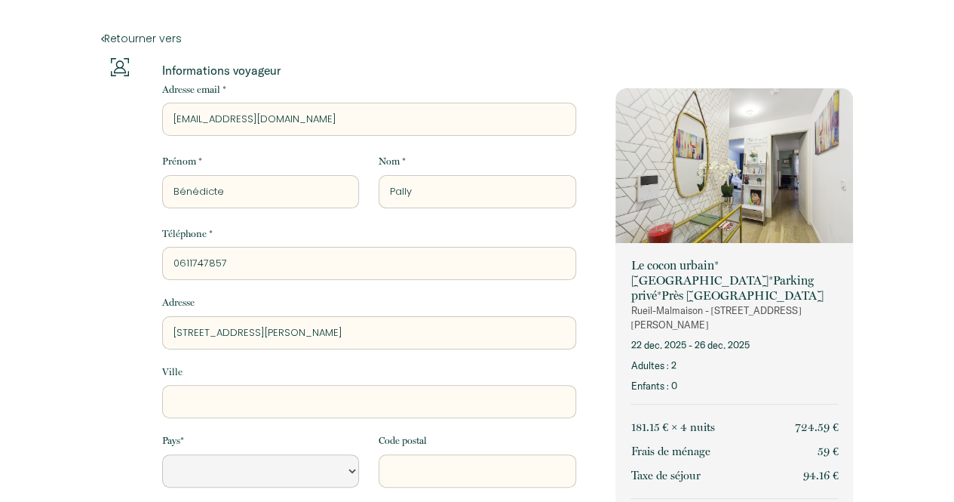
type input "[STREET_ADDRESS][PERSON_NAME]"
select select "Default select example"
type input "[STREET_ADDRESS][PERSON_NAME]"
select select "Default select example"
type input "[STREET_ADDRESS][PERSON_NAME]"
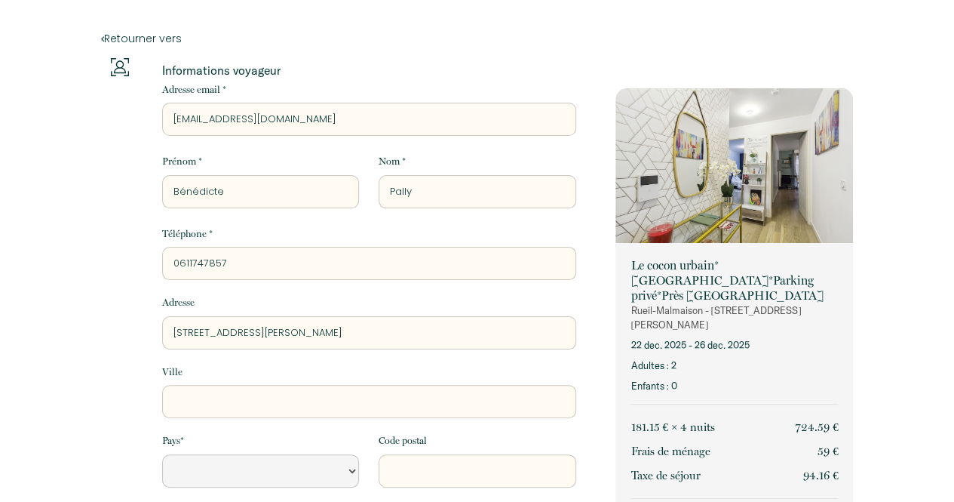
select select "Default select example"
type input "[STREET_ADDRESS][PERSON_NAME]"
select select "Default select example"
type input "[STREET_ADDRESS][PERSON_NAME]"
select select "Default select example"
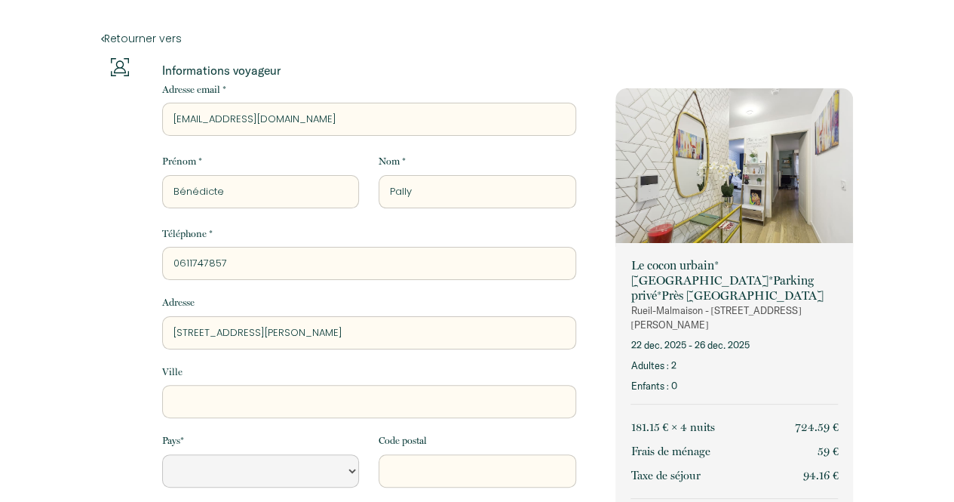
type input "[STREET_ADDRESS][PERSON_NAME]"
select select "Default select example"
type input "[STREET_ADDRESS][PERSON_NAME]"
select select "Default select example"
type input "[STREET_ADDRESS][PERSON_NAME]"
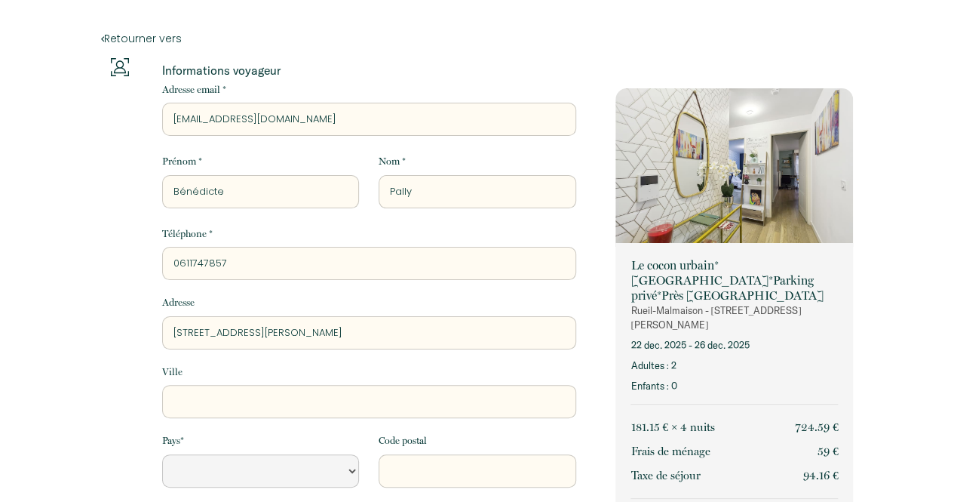
select select "Default select example"
type input "[STREET_ADDRESS][PERSON_NAME]"
select select "Default select example"
type input "[STREET_ADDRESS][PERSON_NAME]"
select select "Default select example"
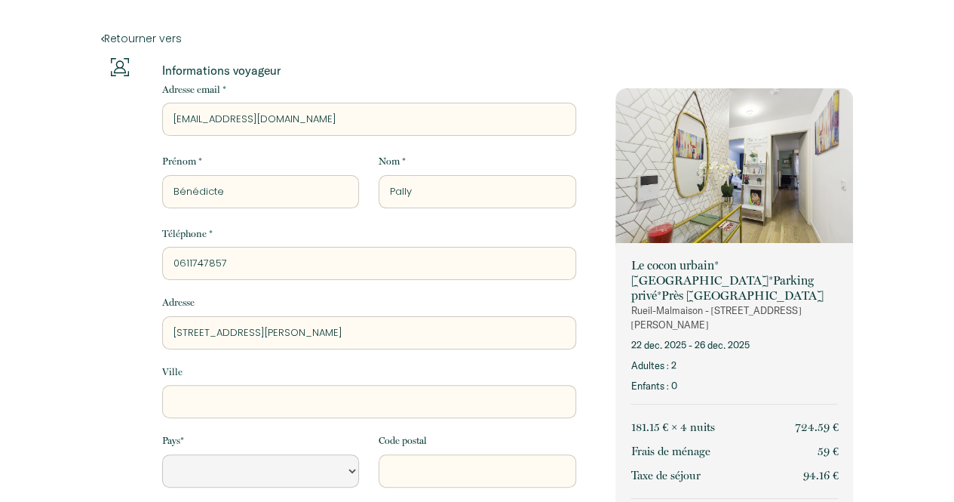
type input "[STREET_ADDRESS][PERSON_NAME]"
select select "Default select example"
type input "[STREET_ADDRESS][PERSON_NAME]"
click at [210, 400] on input "Ville" at bounding box center [369, 401] width 414 height 33
type input "R"
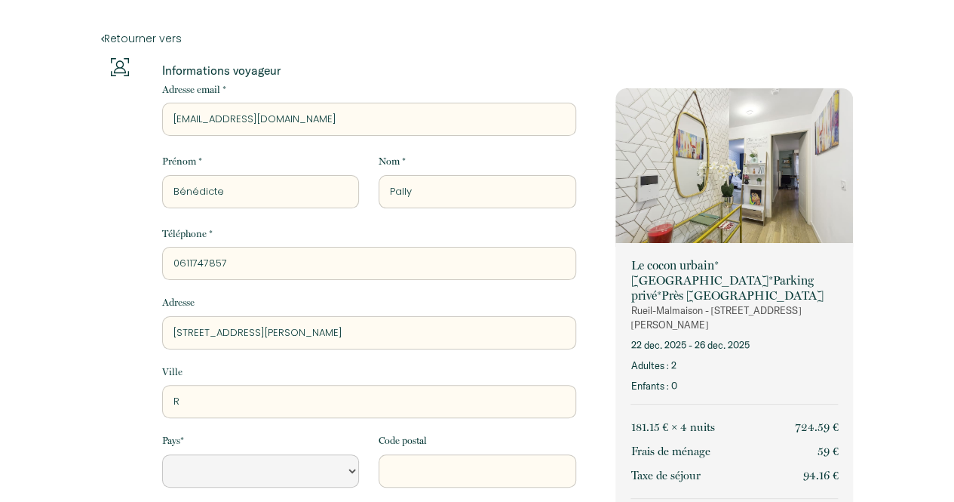
select select "Default select example"
type input "RU"
select select "Default select example"
type input "RUE"
select select "Default select example"
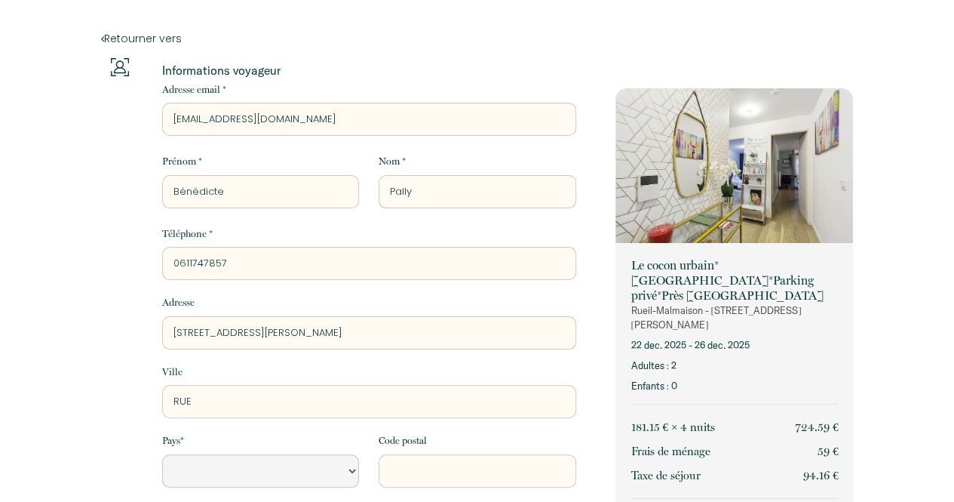
type input "RUEI"
select select "Default select example"
type input "RUEIL"
select select "Default select example"
type input "RUEIL-"
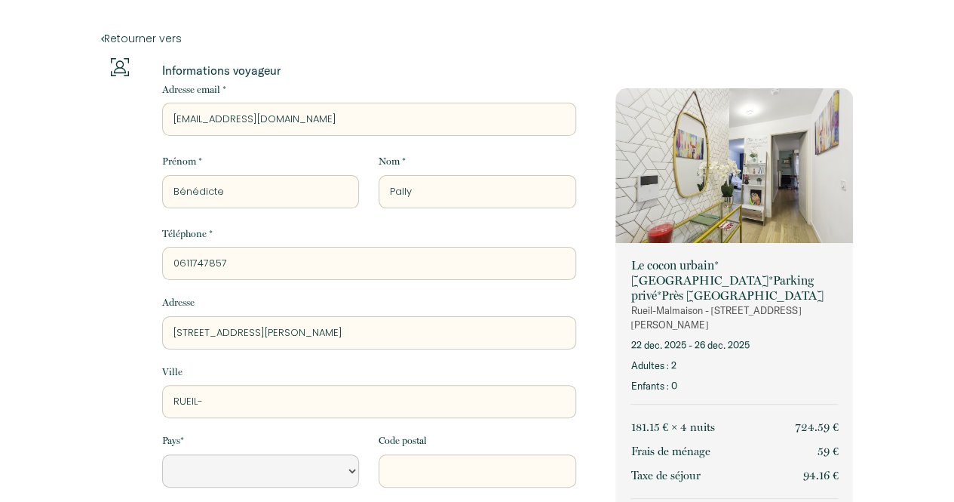
select select "Default select example"
type input "RUEIL-M"
select select "Default select example"
type input "RUEIL-[GEOGRAPHIC_DATA]"
select select "Default select example"
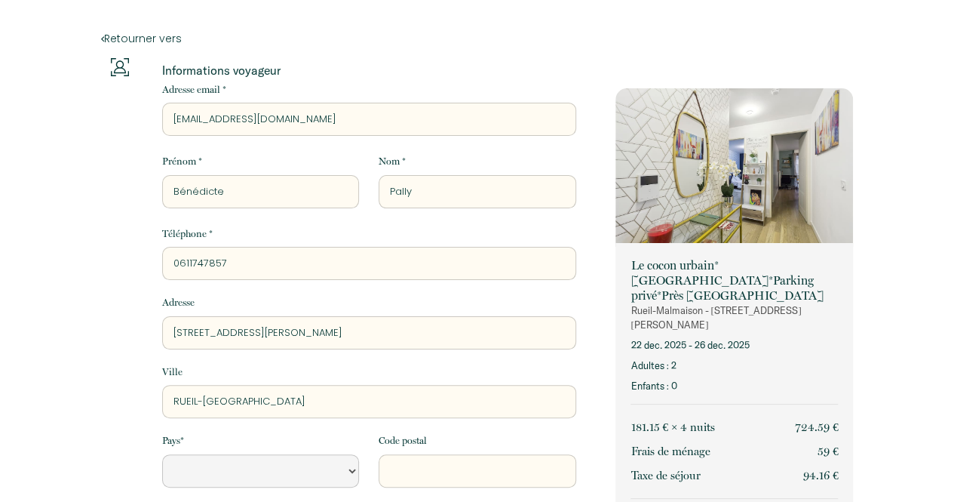
type input "RUEIL-MAL"
select select "Default select example"
type input "RUEIL-[PERSON_NAME]"
select select "Default select example"
type input "RUEIL-MALMA"
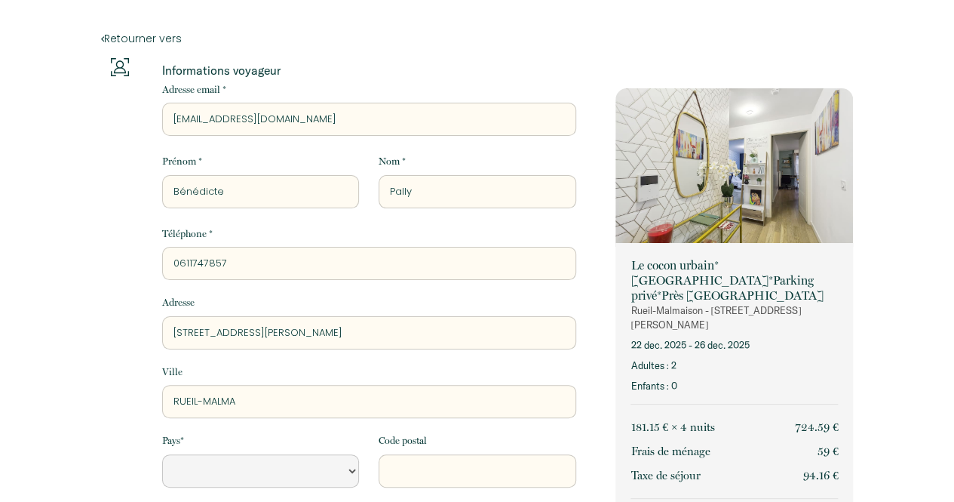
select select "Default select example"
type input "RUEIL-MALMAI"
select select "Default select example"
type input "RUEIL-MALMAIS"
select select "Default select example"
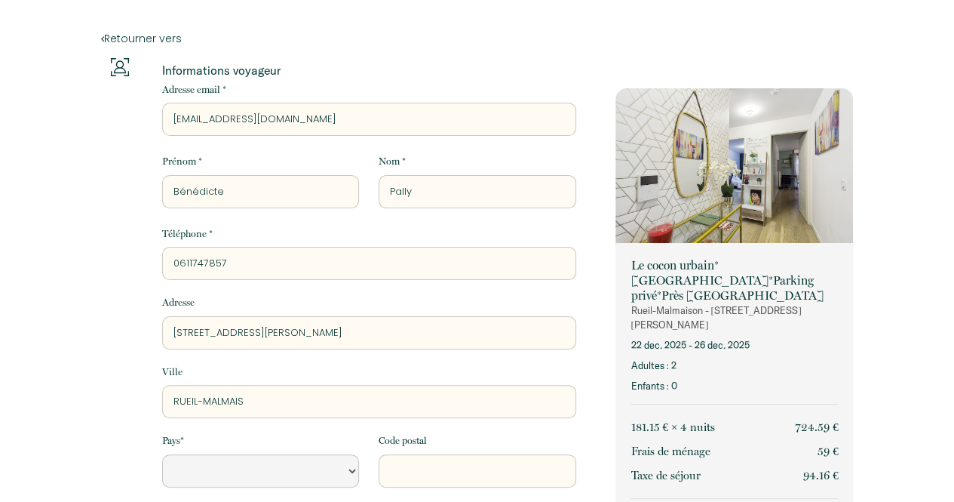
type input "RUEIL-MALMAISO"
select select "Default select example"
type input "RUEIL-MALMAISON"
click at [201, 473] on select "[GEOGRAPHIC_DATA] [GEOGRAPHIC_DATA] [GEOGRAPHIC_DATA] [GEOGRAPHIC_DATA] [GEOGRA…" at bounding box center [260, 470] width 197 height 33
click at [162, 454] on select "[GEOGRAPHIC_DATA] [GEOGRAPHIC_DATA] [GEOGRAPHIC_DATA] [GEOGRAPHIC_DATA] [GEOGRA…" at bounding box center [260, 470] width 197 height 33
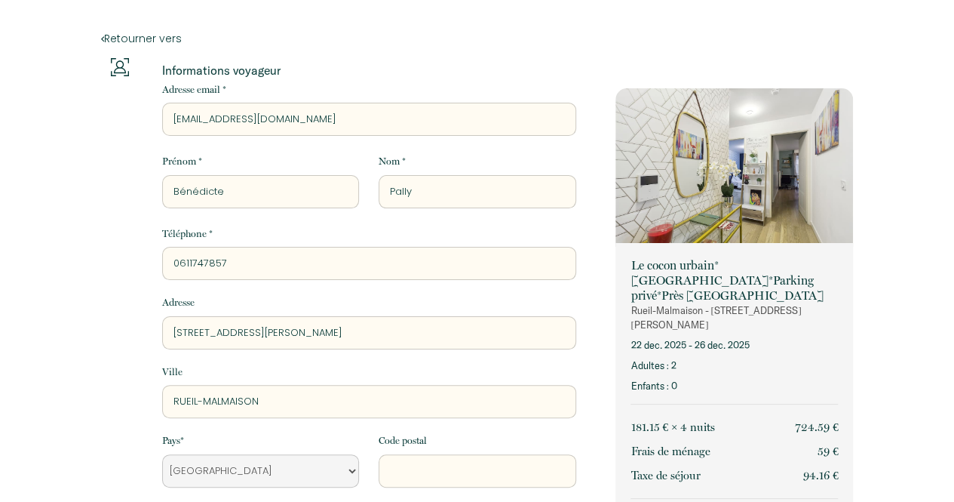
click at [419, 471] on input "Code postal" at bounding box center [477, 470] width 197 height 33
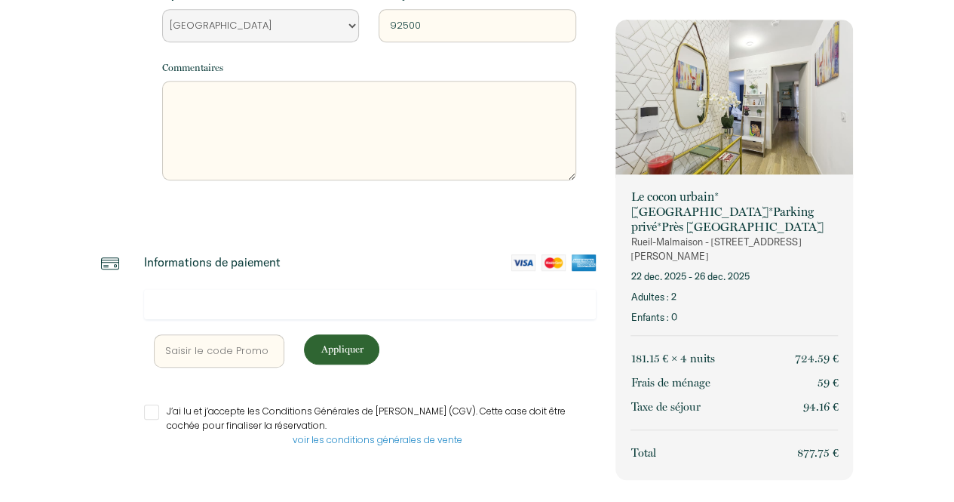
scroll to position [456, 0]
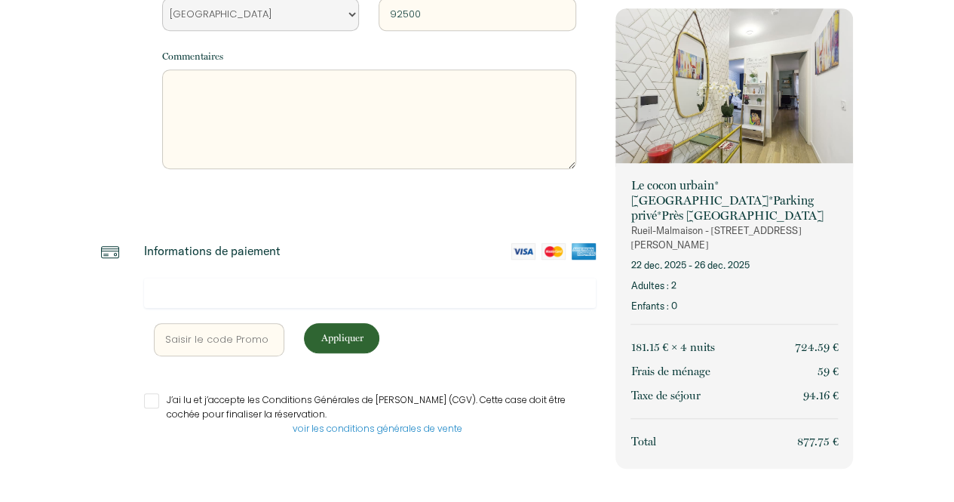
click at [154, 398] on input "J’ai lu et j’accepte les Conditions Générales de [PERSON_NAME] (CGV). Cette cas…" at bounding box center [370, 400] width 453 height 15
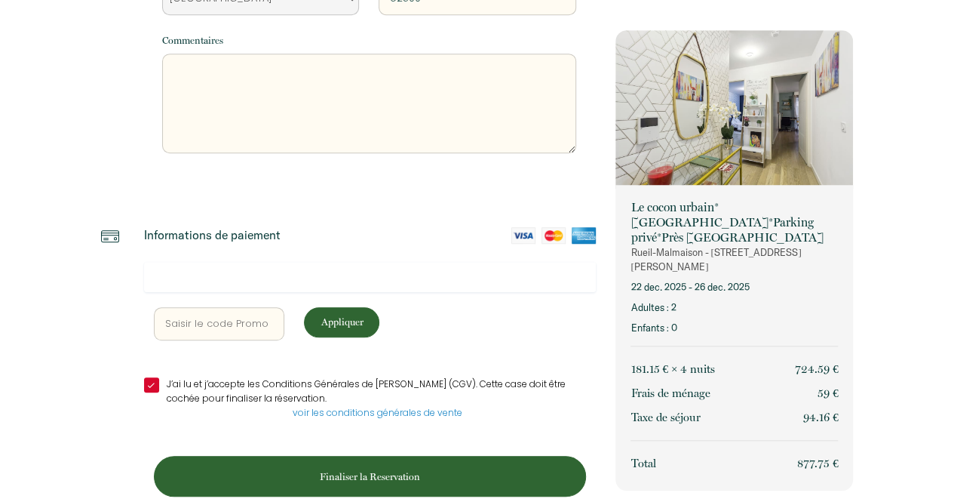
scroll to position [496, 0]
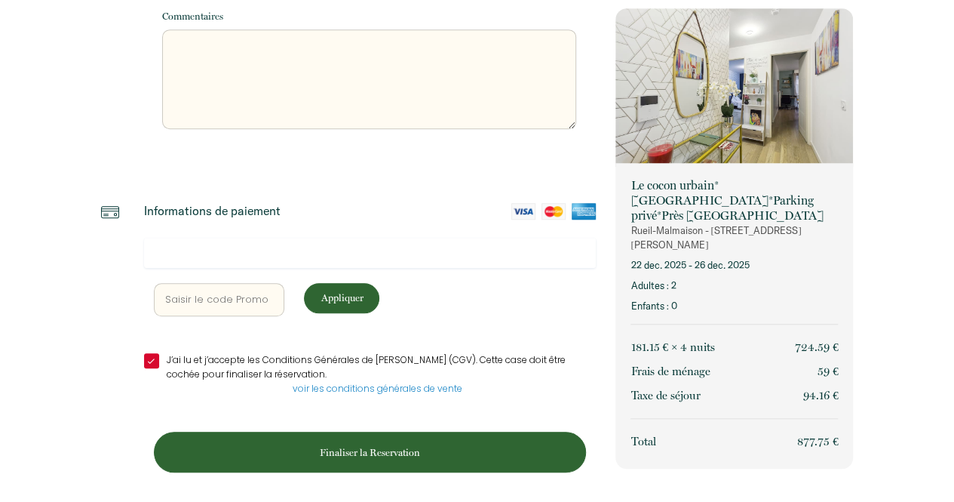
click at [543, 446] on p "Finaliser la Reservation" at bounding box center [370, 452] width 422 height 14
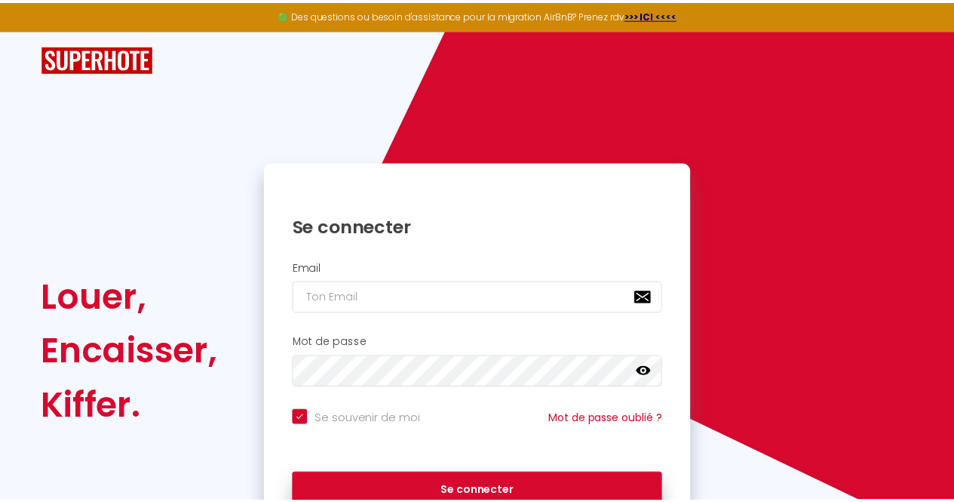
scroll to position [0, 0]
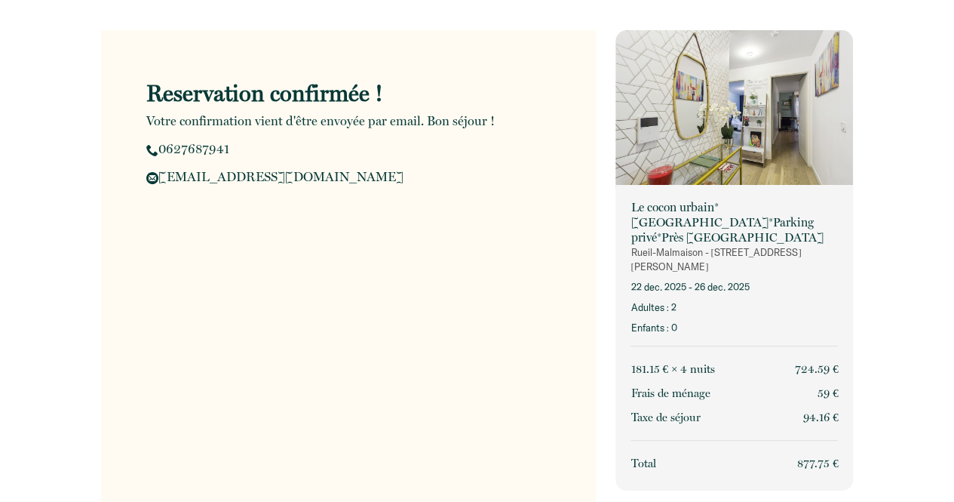
click at [683, 332] on div "Le cocon urbain*[GEOGRAPHIC_DATA]*Parking privé*Près [GEOGRAPHIC_DATA] Rueil-Ma…" at bounding box center [735, 262] width 238 height 524
